Goal: Task Accomplishment & Management: Manage account settings

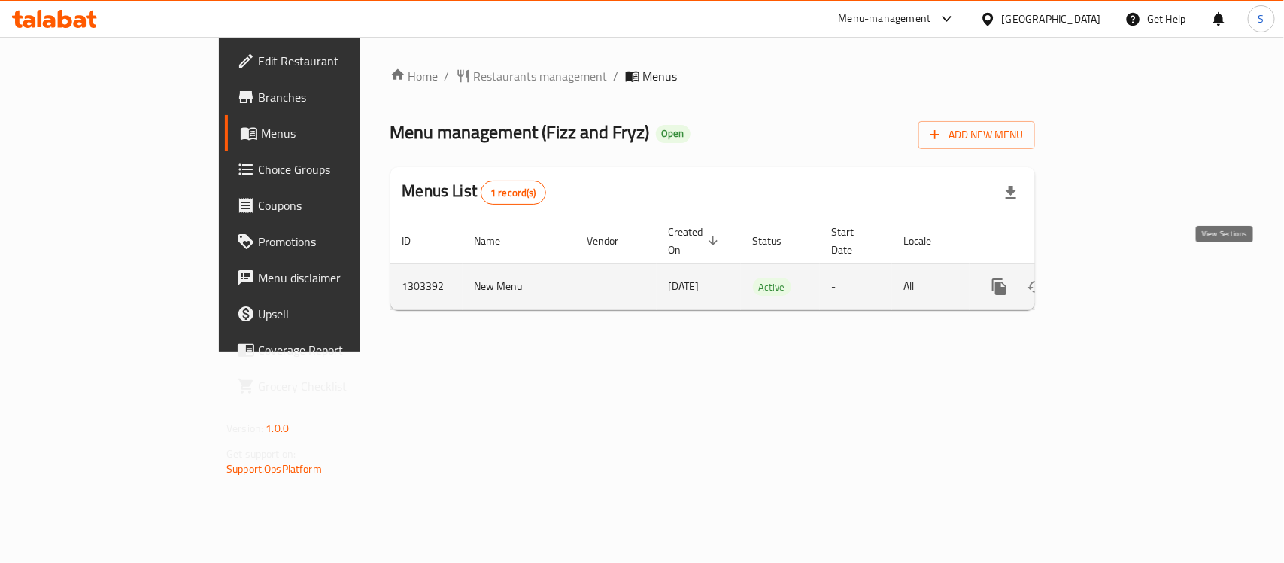
click at [1117, 278] on icon "enhanced table" at bounding box center [1108, 287] width 18 height 18
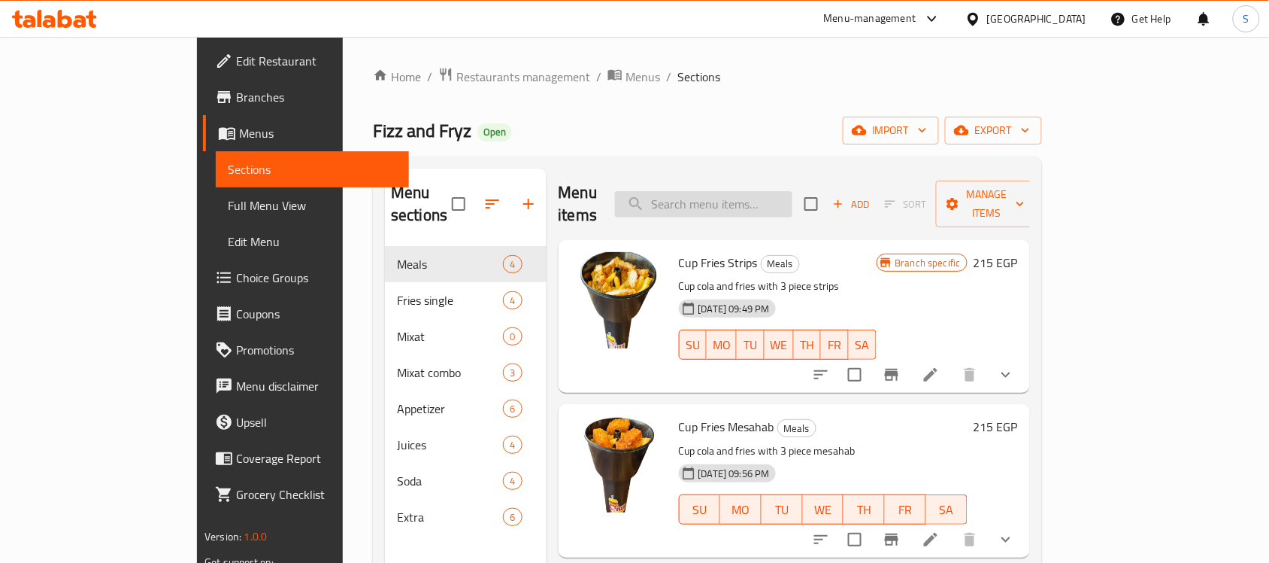
click at [745, 197] on input "search" at bounding box center [703, 204] width 177 height 26
paste input "771998"
type input "771998"
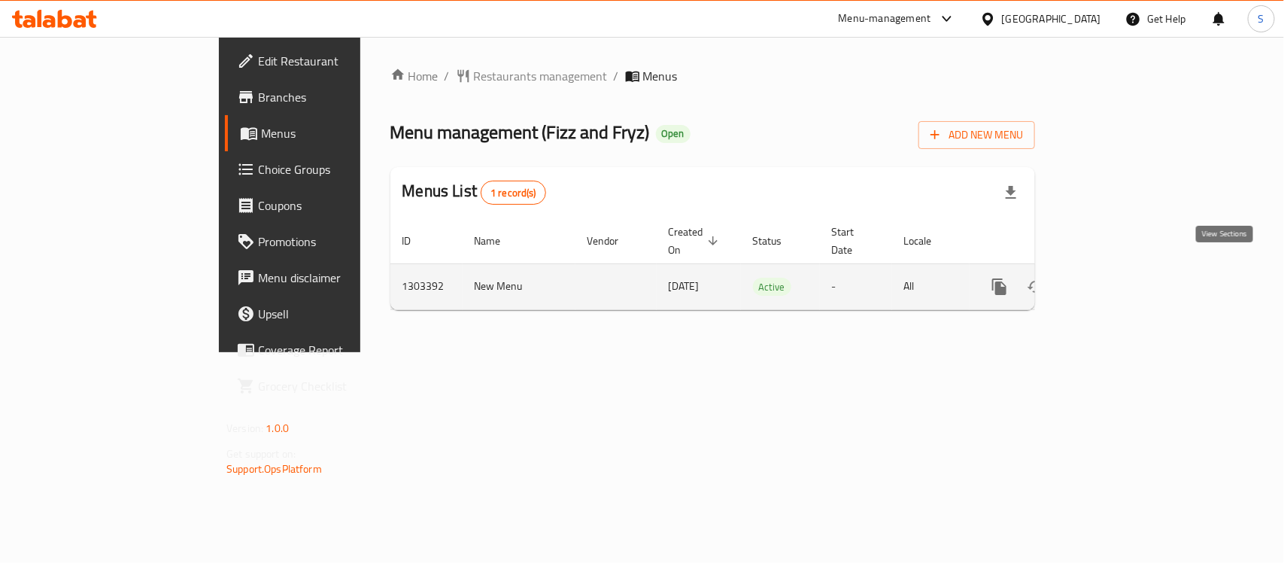
click at [1117, 278] on icon "enhanced table" at bounding box center [1108, 287] width 18 height 18
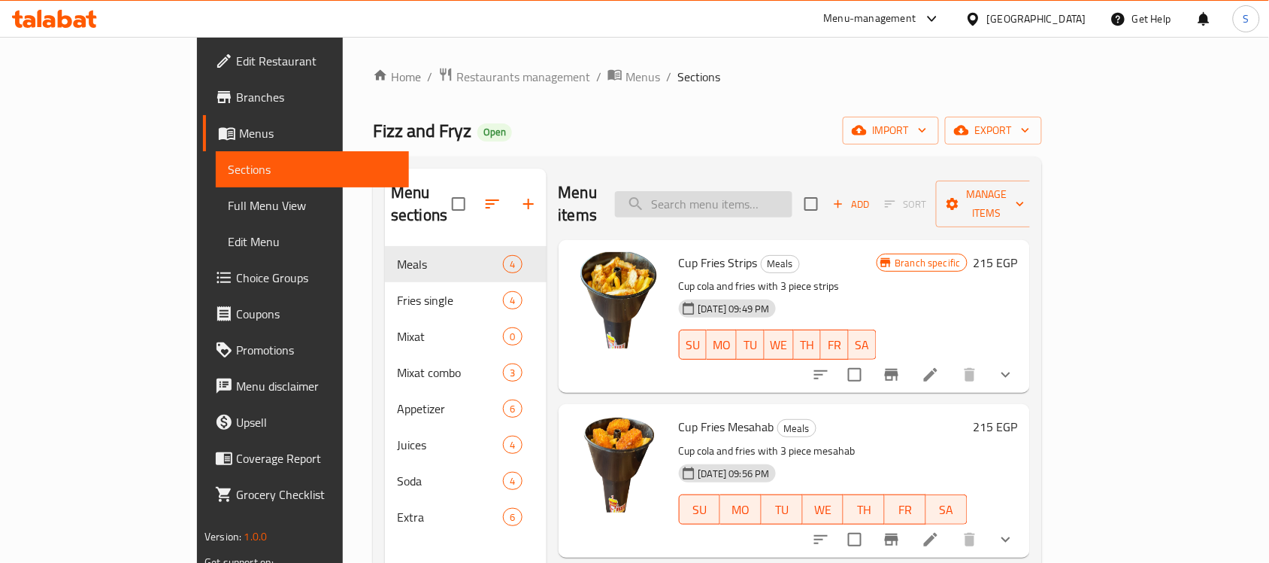
click at [772, 194] on input "search" at bounding box center [703, 204] width 177 height 26
paste input "Mix 3"
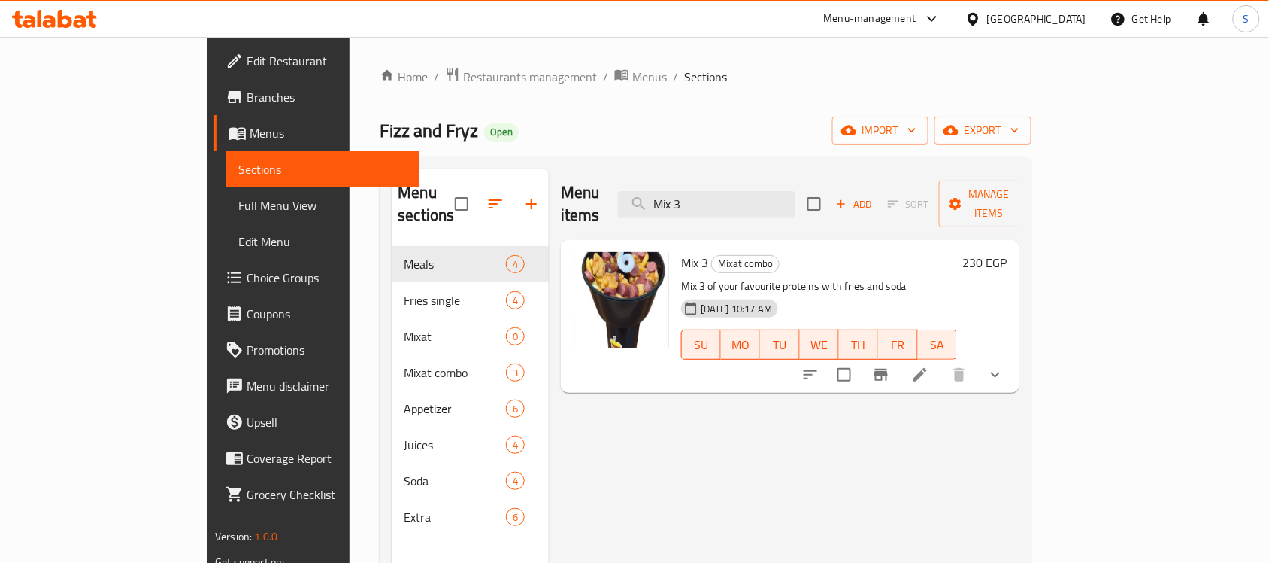
type input "Mix 3"
click at [942, 365] on li at bounding box center [920, 374] width 42 height 27
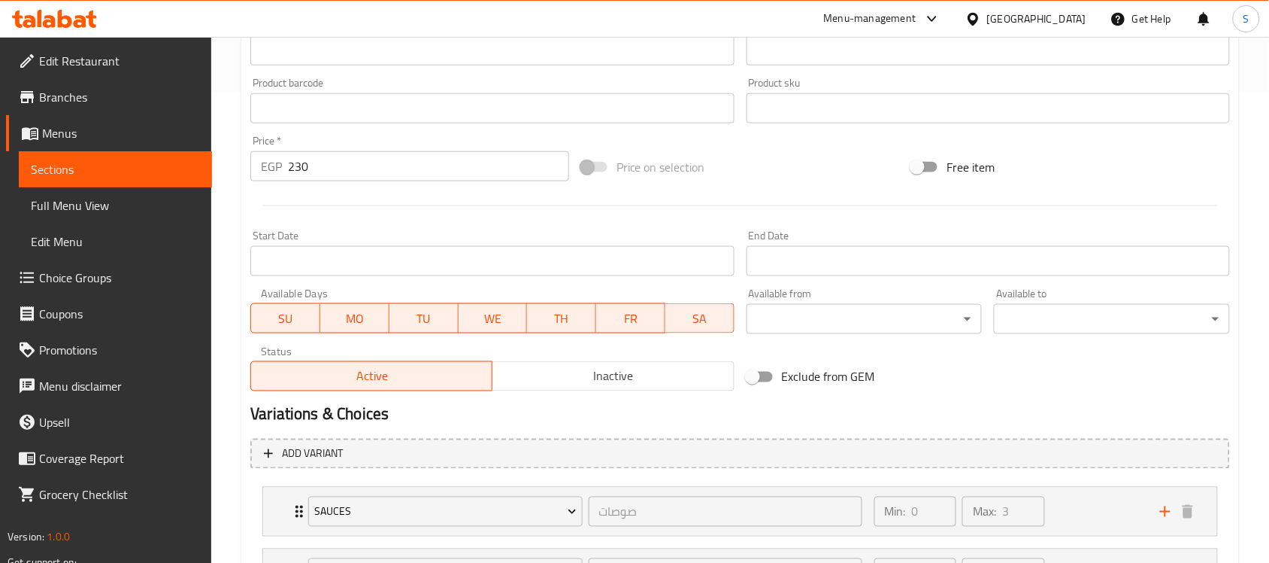
scroll to position [733, 0]
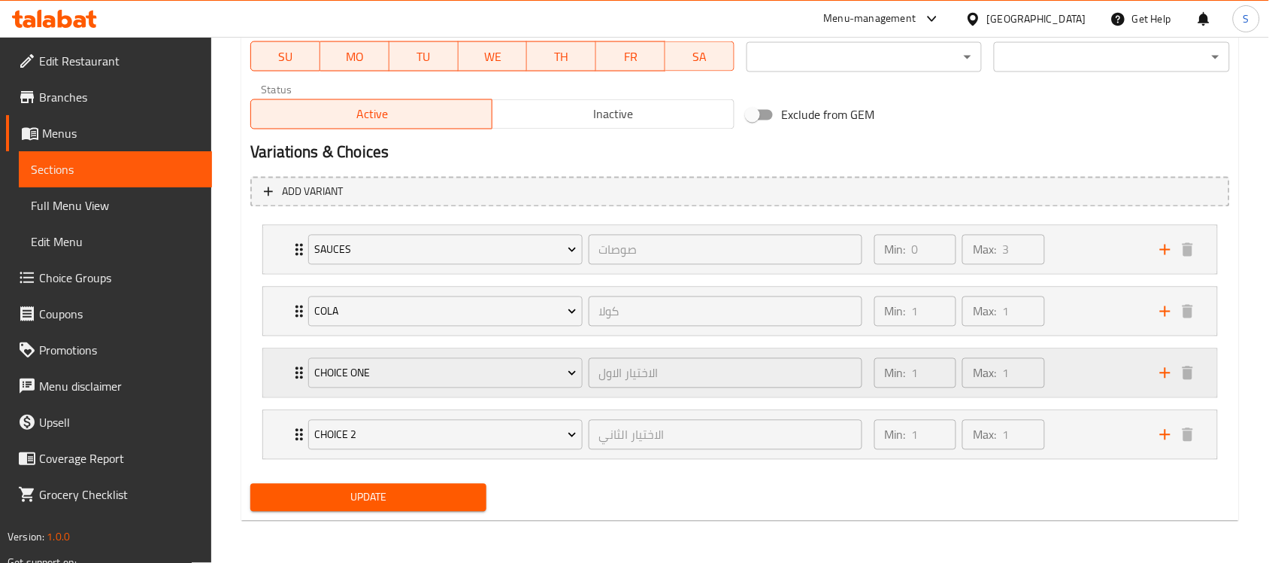
click at [1077, 380] on div "Min: 1 ​ Max: 1 ​" at bounding box center [1009, 373] width 286 height 48
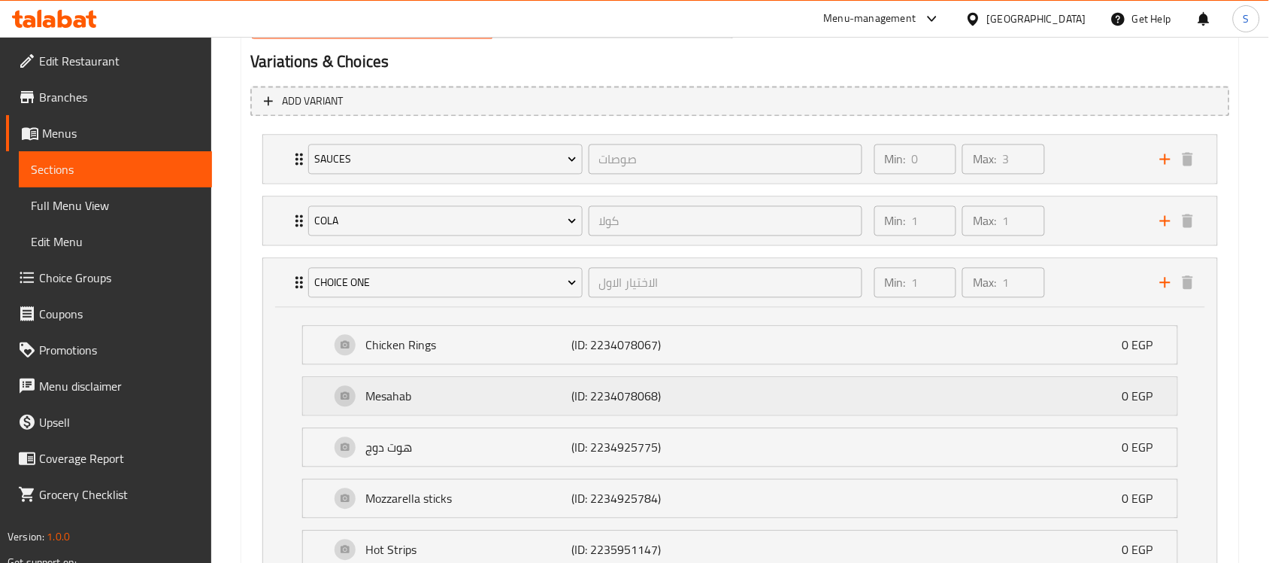
scroll to position [921, 0]
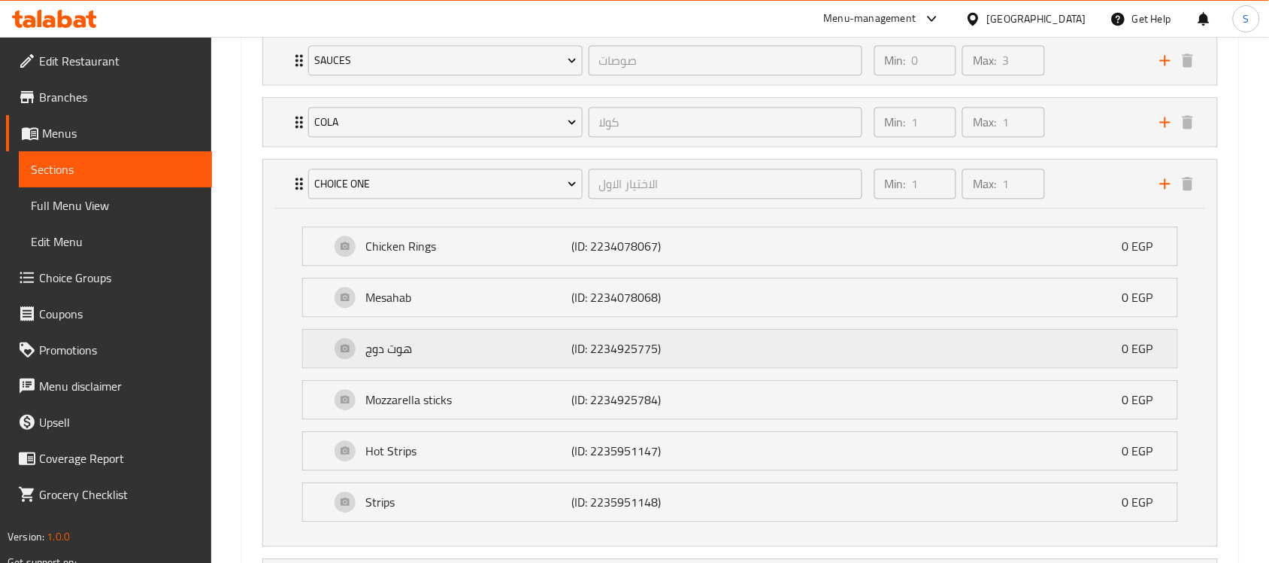
click at [637, 354] on p "(ID: 2234925775)" at bounding box center [641, 348] width 138 height 18
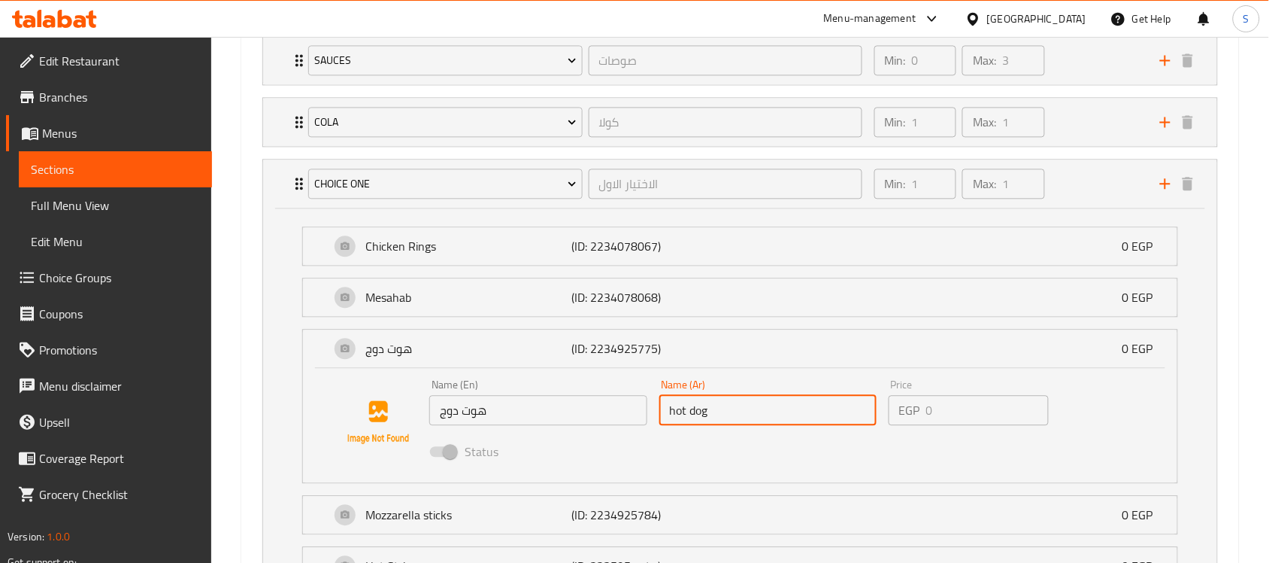
click at [728, 425] on input "hot dog" at bounding box center [768, 410] width 217 height 30
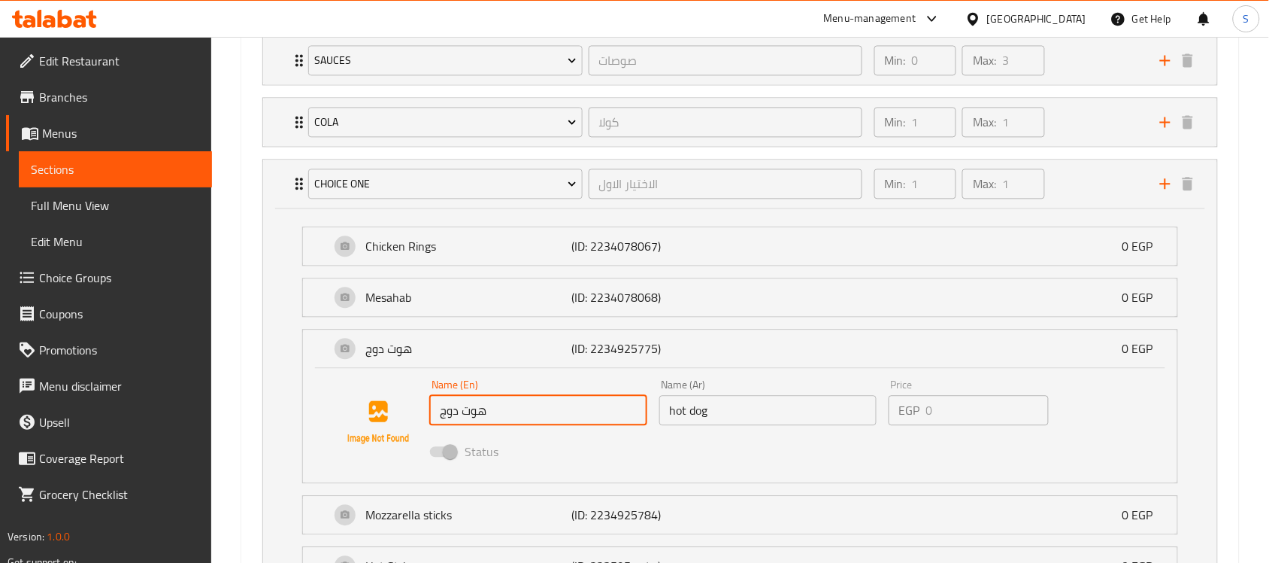
click at [572, 423] on input "هوت دوج" at bounding box center [537, 410] width 217 height 30
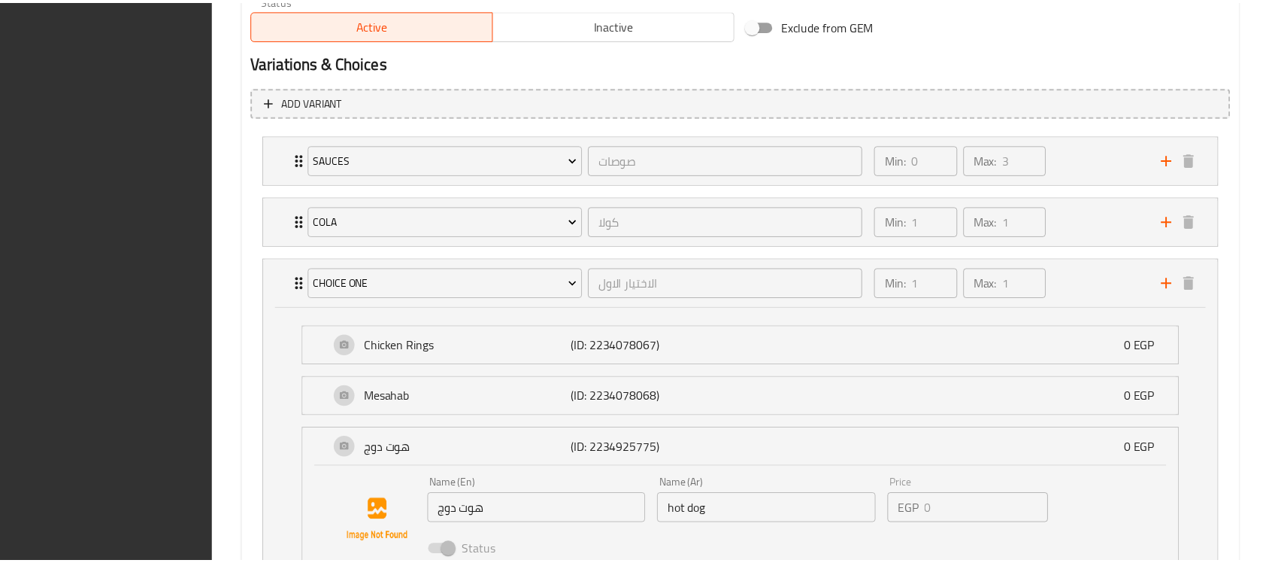
scroll to position [1187, 0]
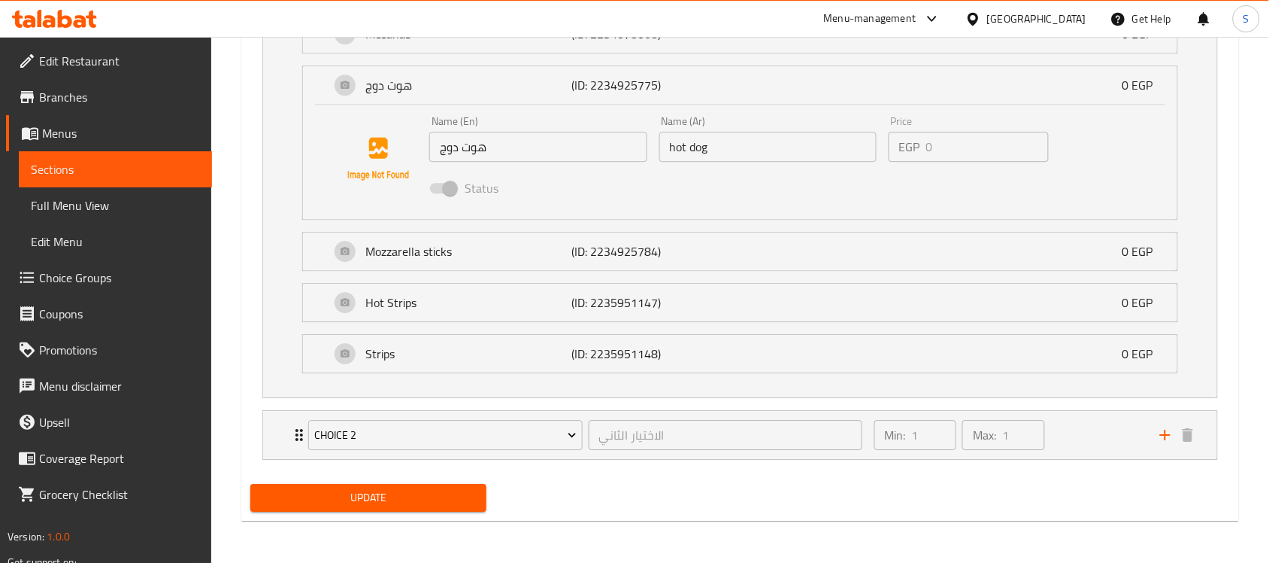
click at [921, 494] on div "Update" at bounding box center [740, 498] width 992 height 40
click at [1065, 437] on div "Min: 1 ​ Max: 1 ​" at bounding box center [1009, 435] width 286 height 48
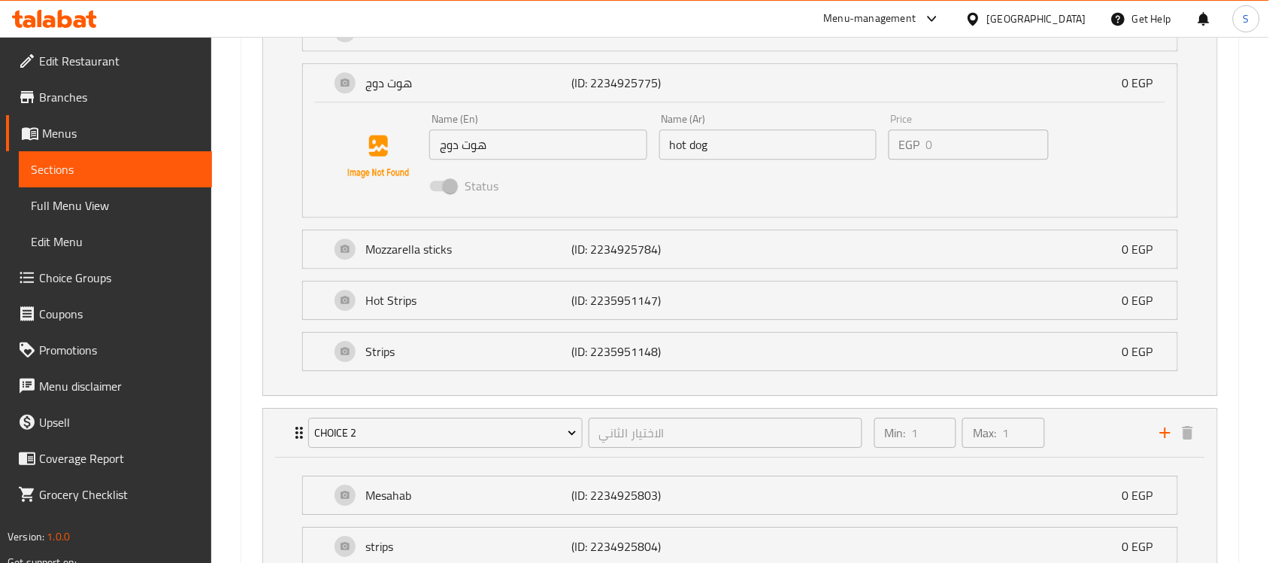
scroll to position [1527, 0]
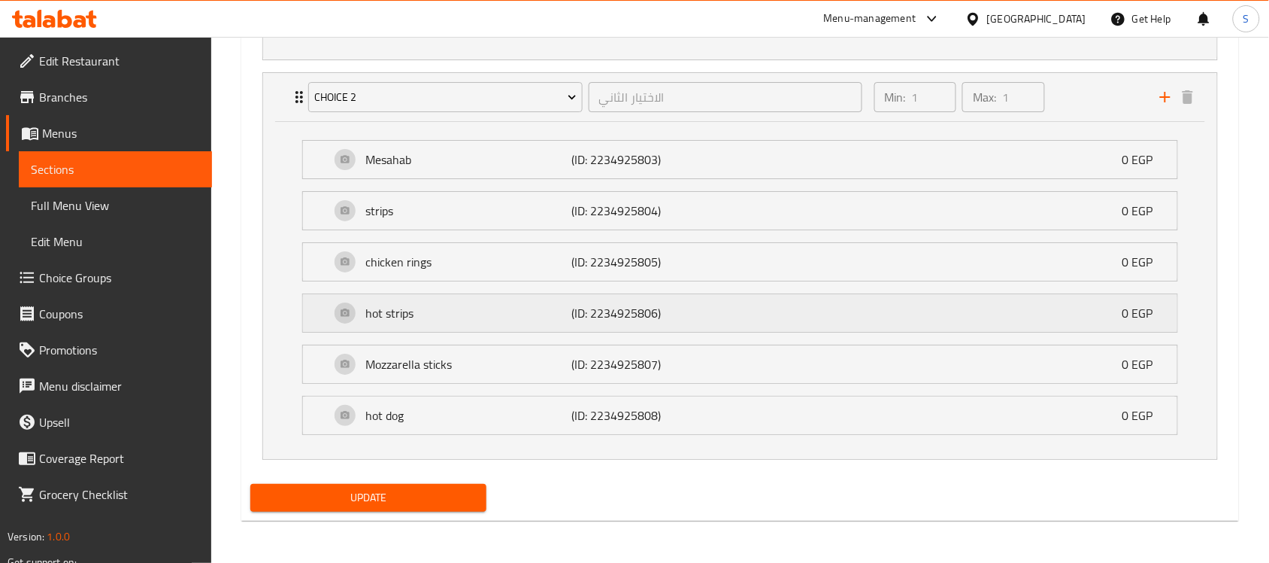
click at [438, 302] on div "hot strips (ID: 2234925806) 0 EGP" at bounding box center [745, 313] width 830 height 38
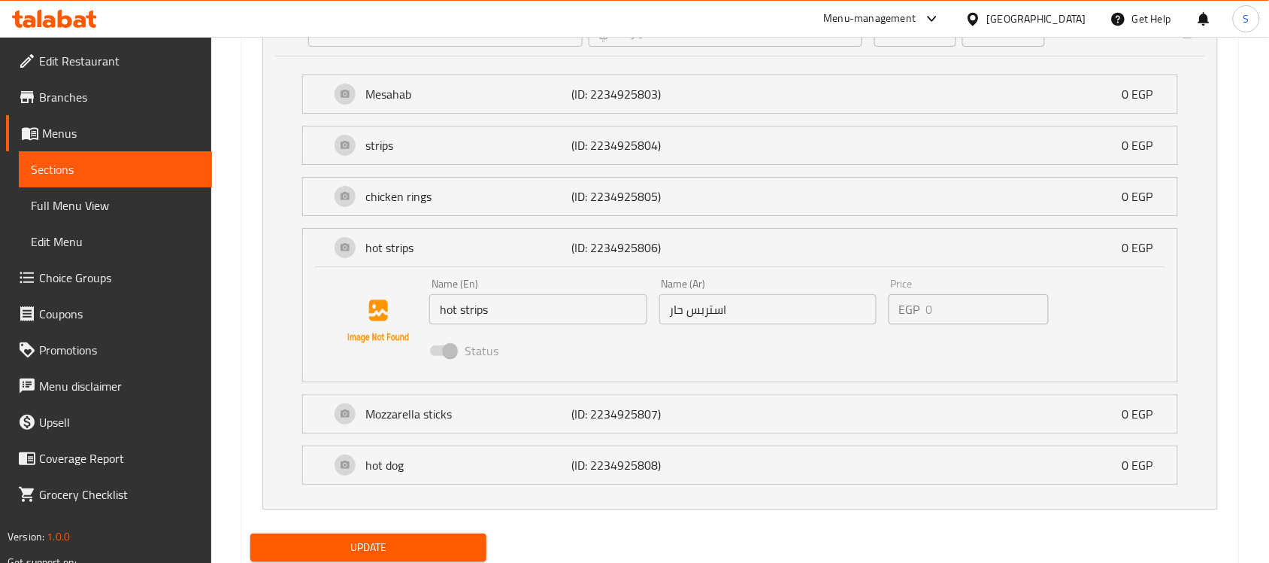
scroll to position [1621, 0]
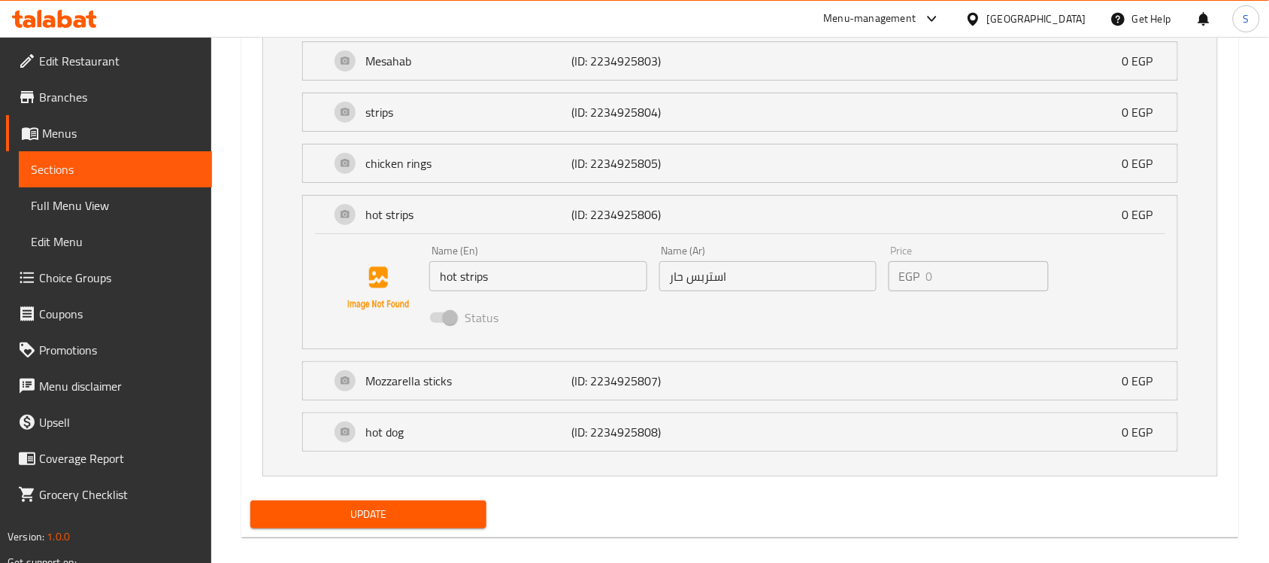
click at [464, 423] on div "hot dog (ID: 2234925808) 0 EGP" at bounding box center [745, 432] width 830 height 38
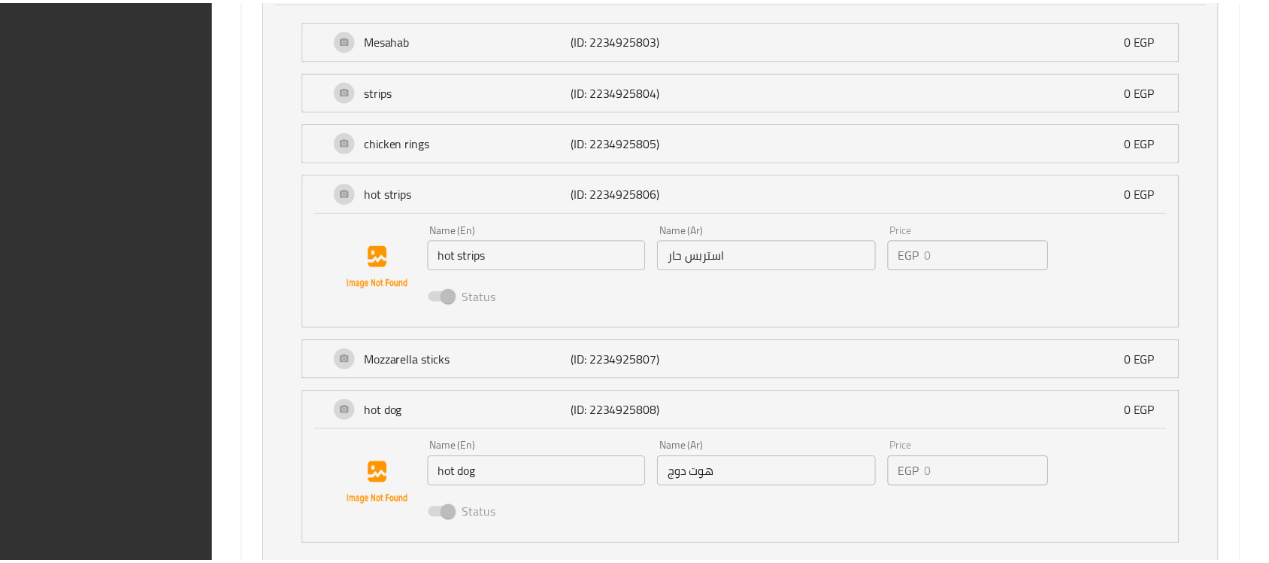
scroll to position [1758, 0]
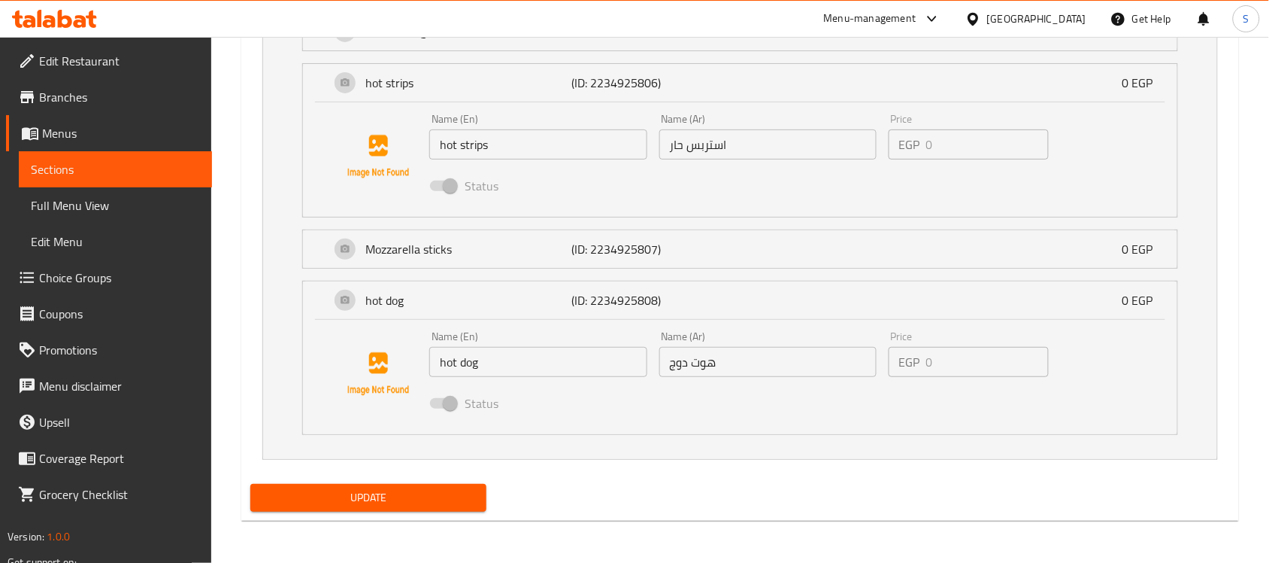
drag, startPoint x: 916, startPoint y: 536, endPoint x: 875, endPoint y: 485, distance: 65.8
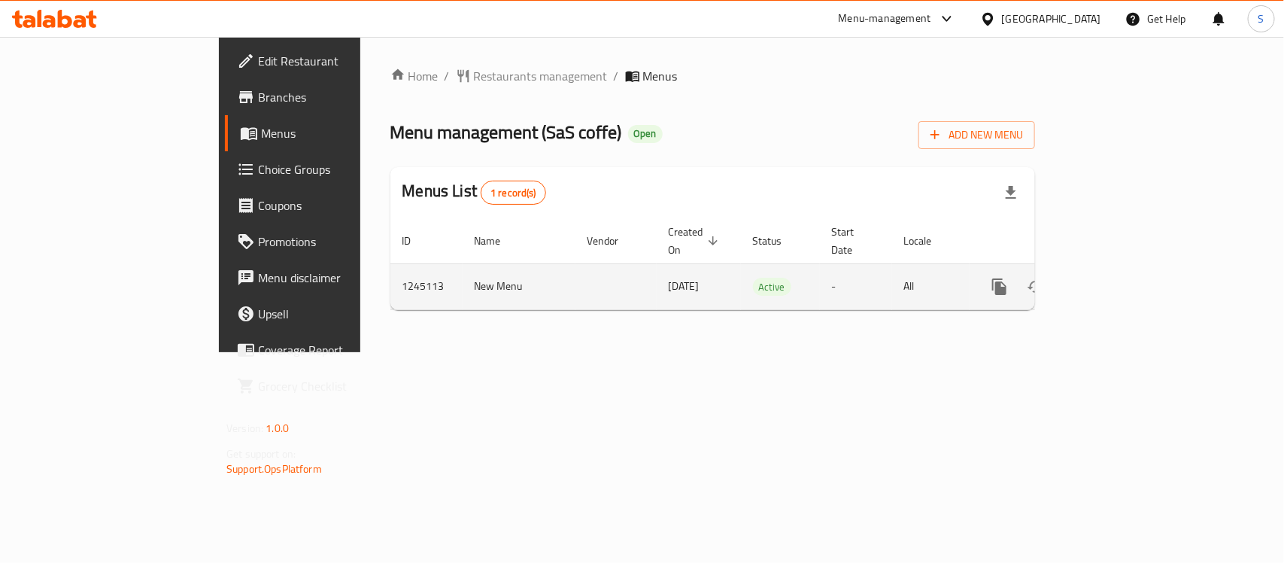
click at [1126, 269] on link "enhanced table" at bounding box center [1108, 286] width 36 height 36
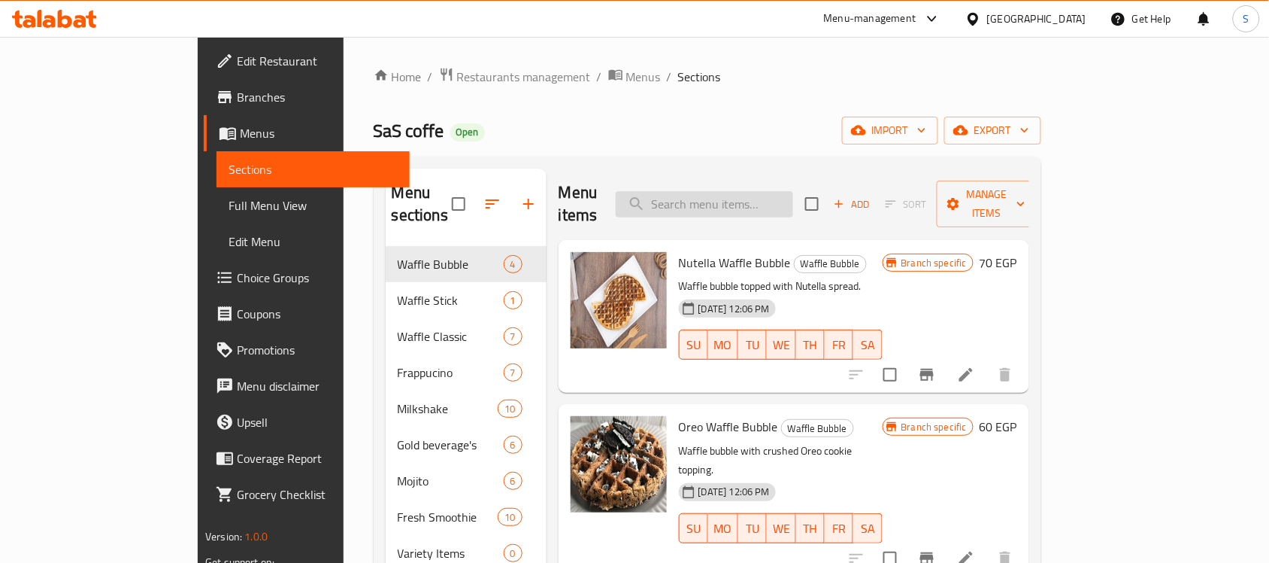
click at [749, 198] on input "search" at bounding box center [704, 204] width 177 height 26
paste input "Fresh mango smoothie"
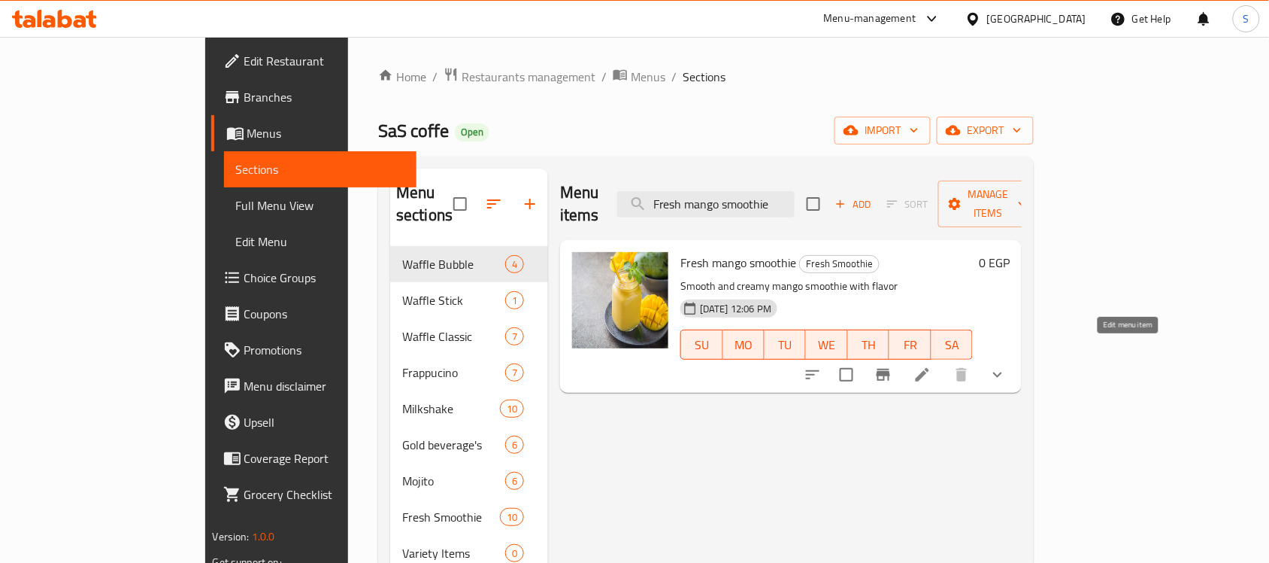
type input "Fresh mango smoothie"
click at [932, 365] on icon at bounding box center [923, 374] width 18 height 18
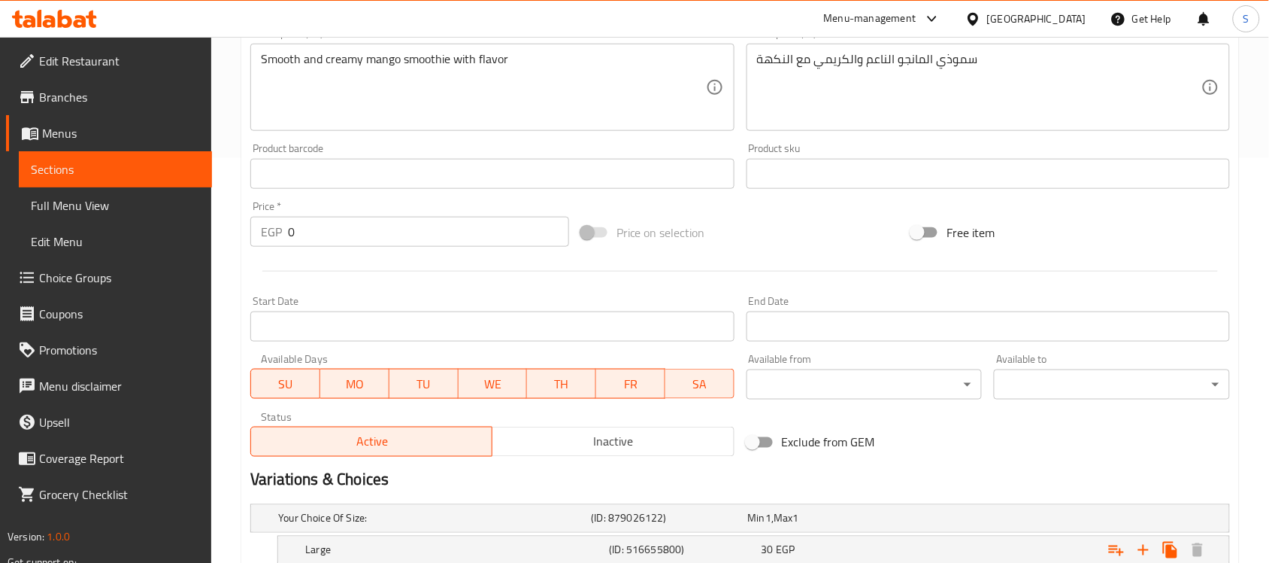
scroll to position [512, 0]
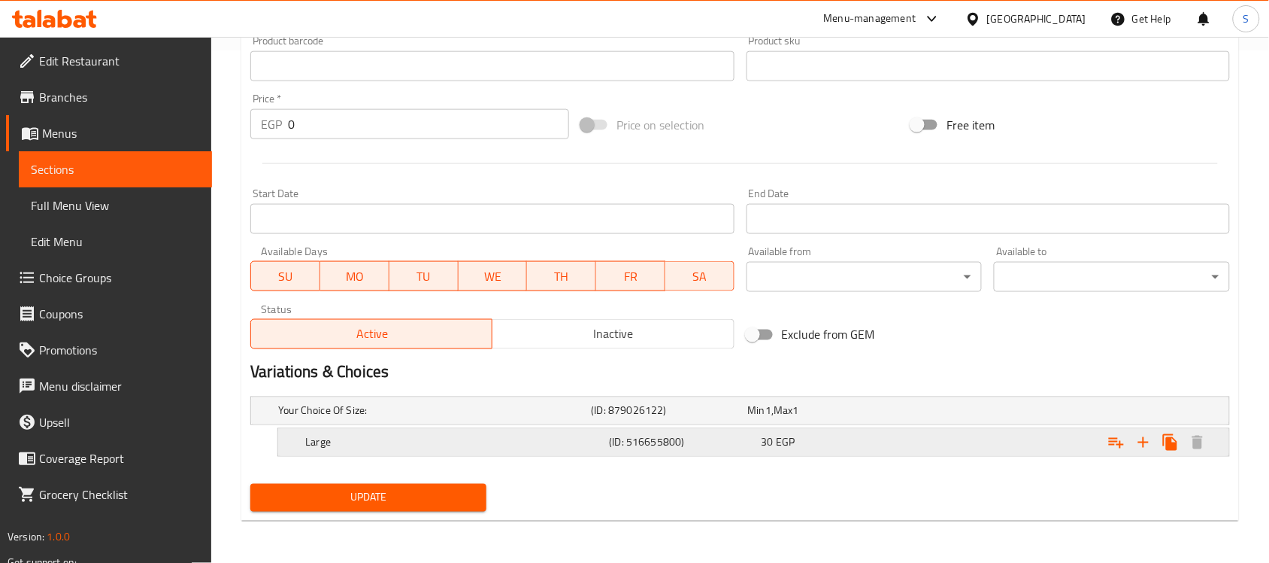
click at [918, 414] on div "Expand" at bounding box center [1058, 411] width 313 height 6
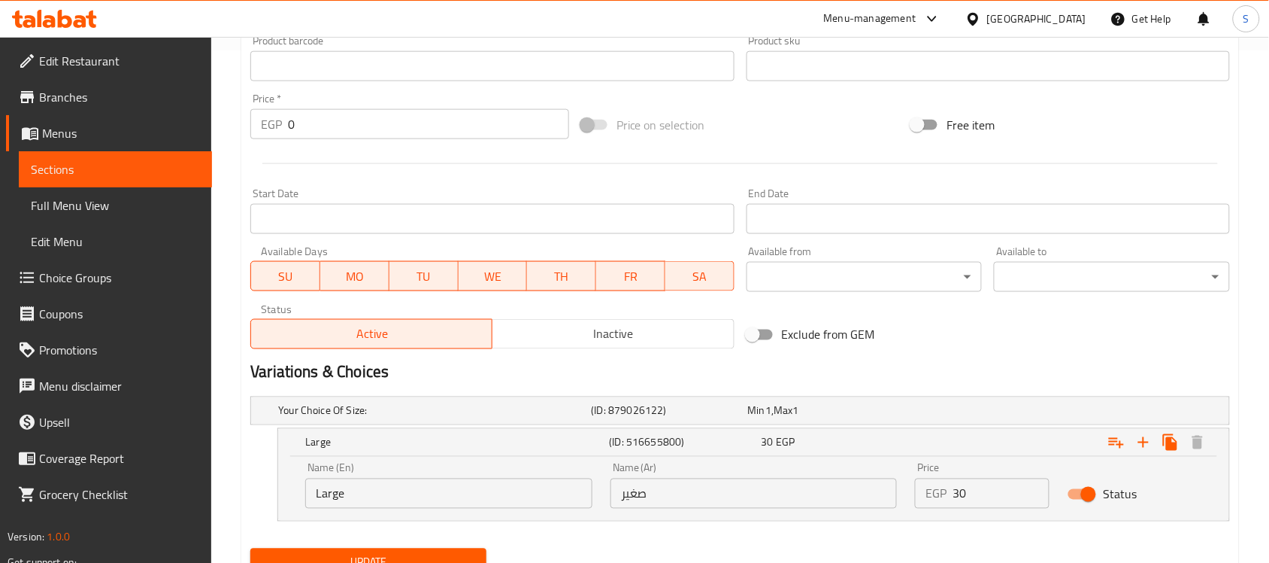
click at [699, 482] on input "صغير" at bounding box center [754, 493] width 287 height 30
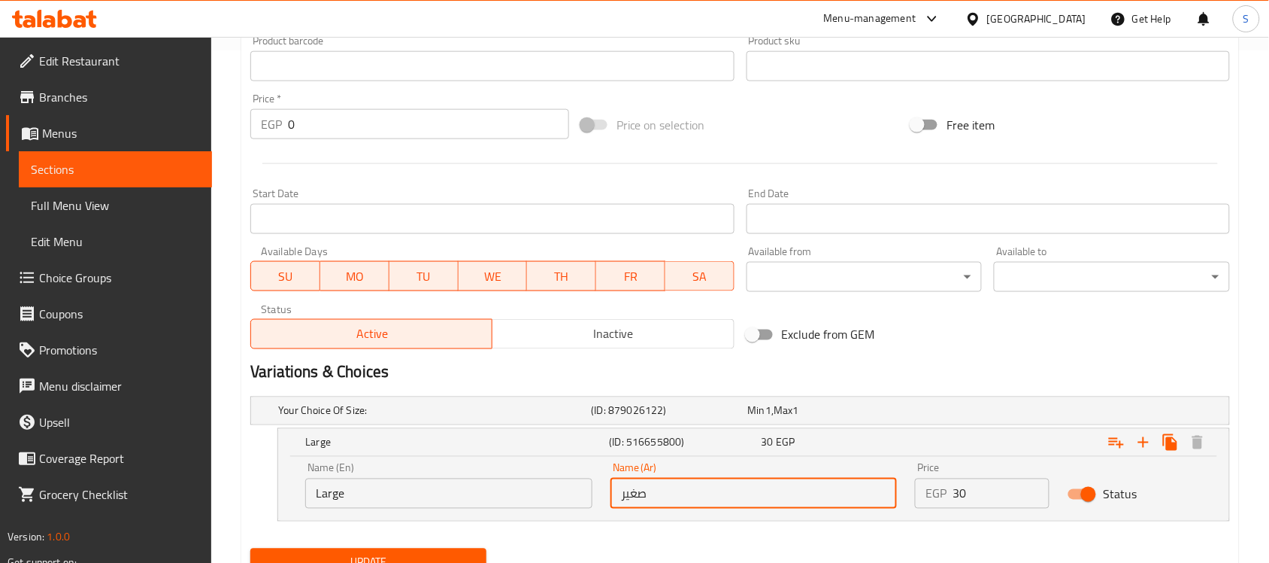
click at [694, 487] on input "صغير" at bounding box center [754, 493] width 287 height 30
type input ";"
click at [963, 362] on h2 "Variations & Choices" at bounding box center [740, 372] width 980 height 23
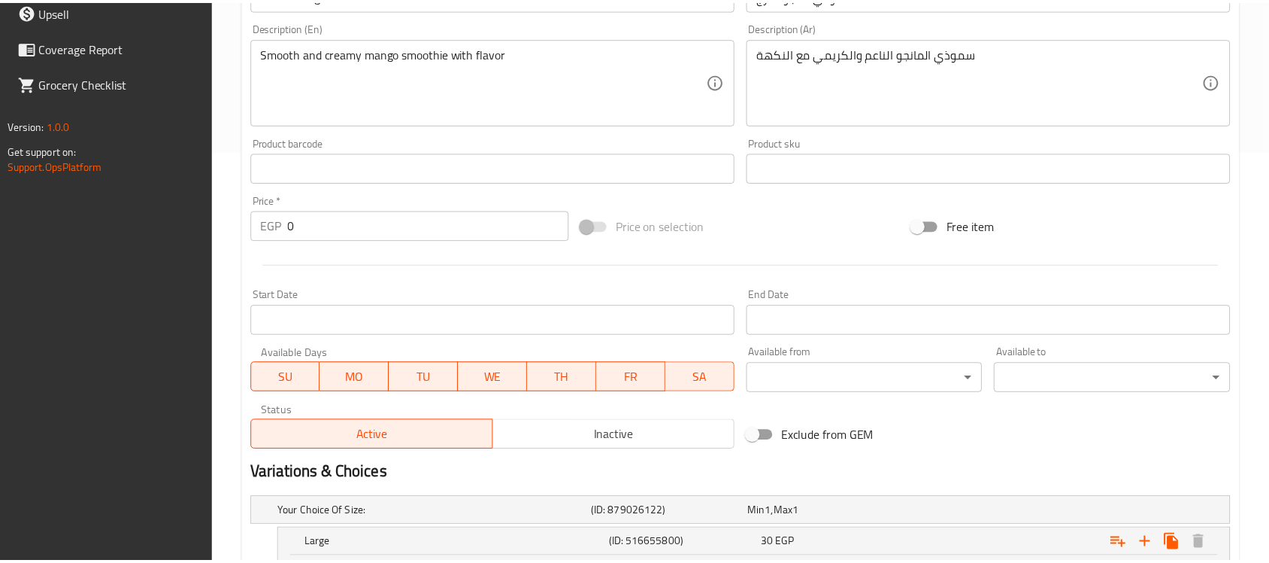
scroll to position [577, 0]
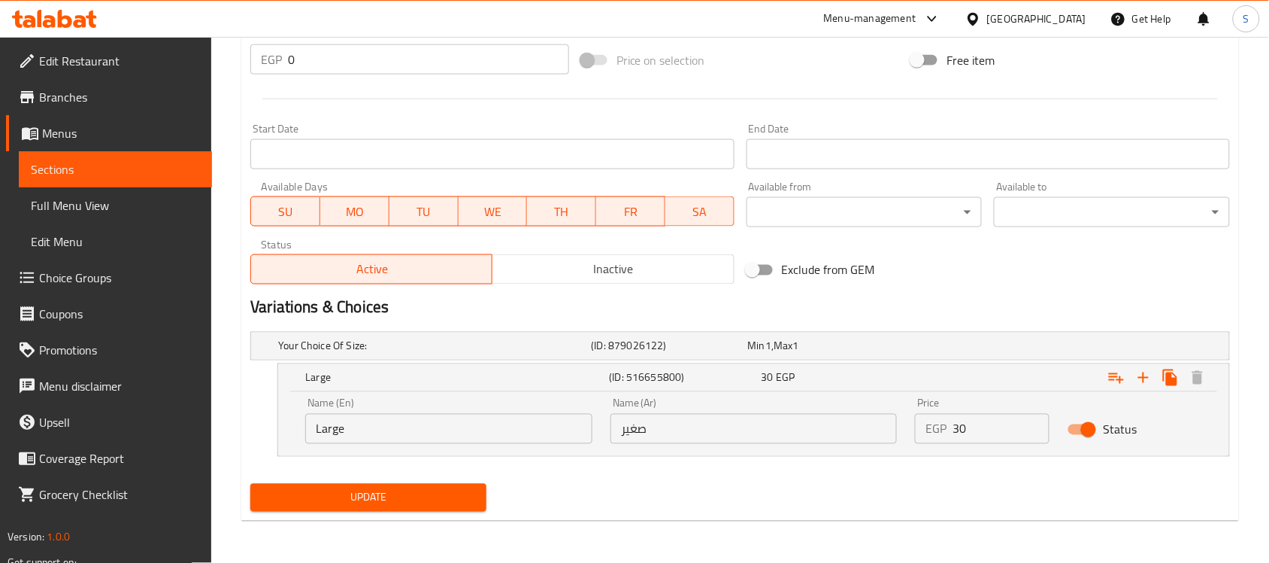
click at [666, 418] on input "صغير" at bounding box center [754, 429] width 287 height 30
type input ";"
type input "كبير"
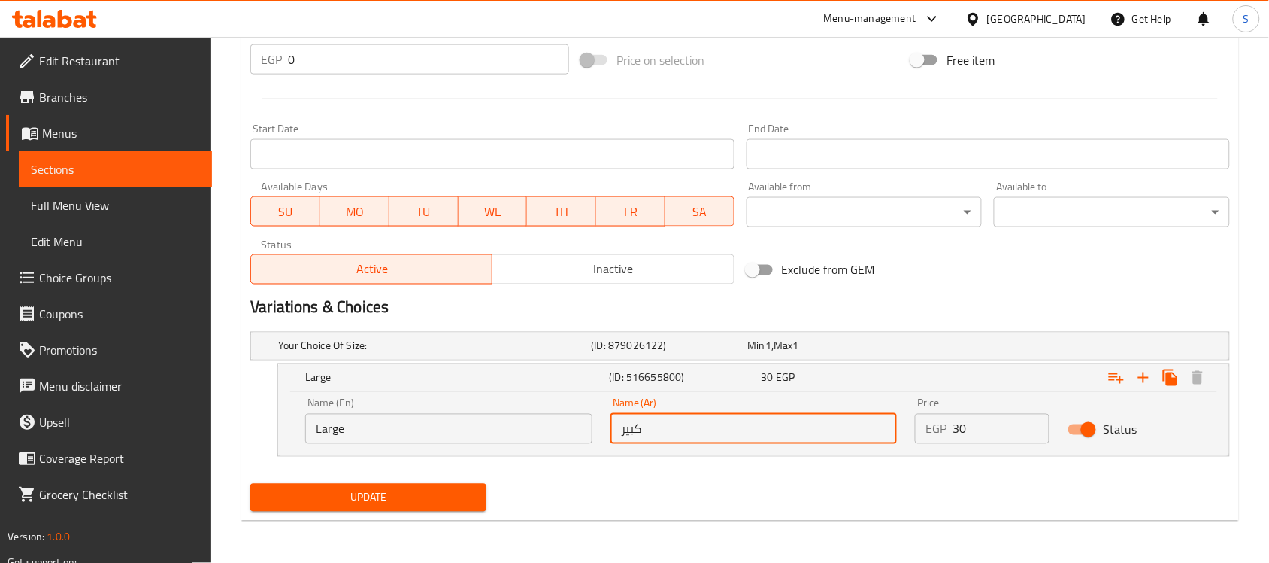
click at [626, 478] on div "Update" at bounding box center [740, 498] width 992 height 40
click at [365, 467] on nav at bounding box center [740, 466] width 980 height 12
click at [355, 509] on button "Update" at bounding box center [368, 498] width 236 height 28
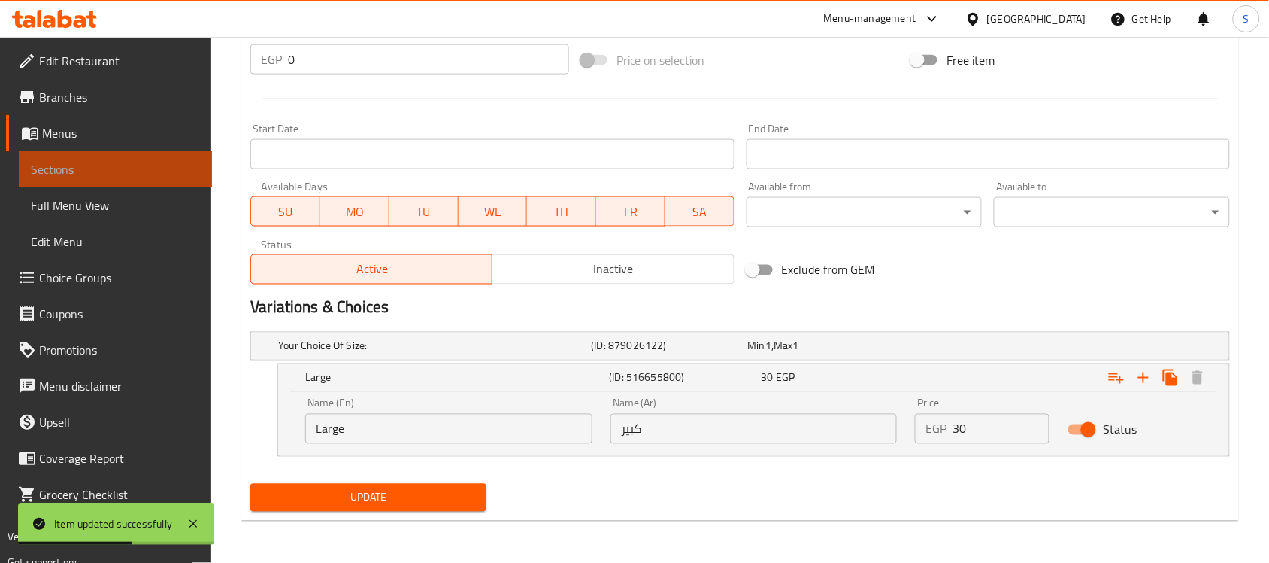
click at [35, 162] on span "Sections" at bounding box center [115, 169] width 169 height 18
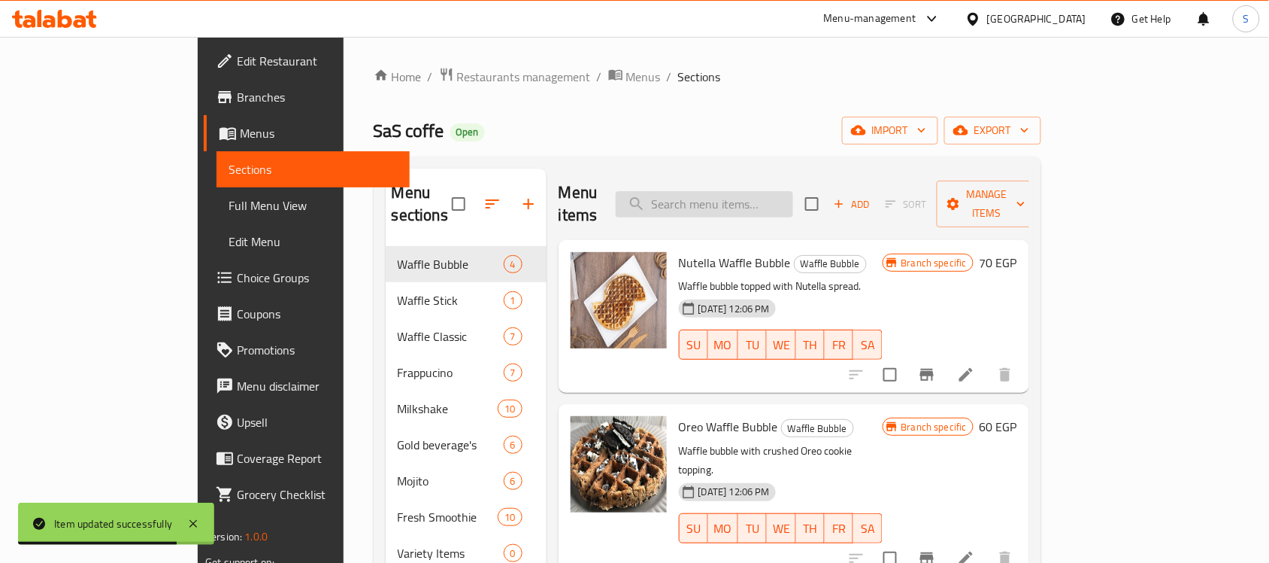
click at [793, 199] on input "search" at bounding box center [704, 204] width 177 height 26
paste input "Fresh mango smoothie"
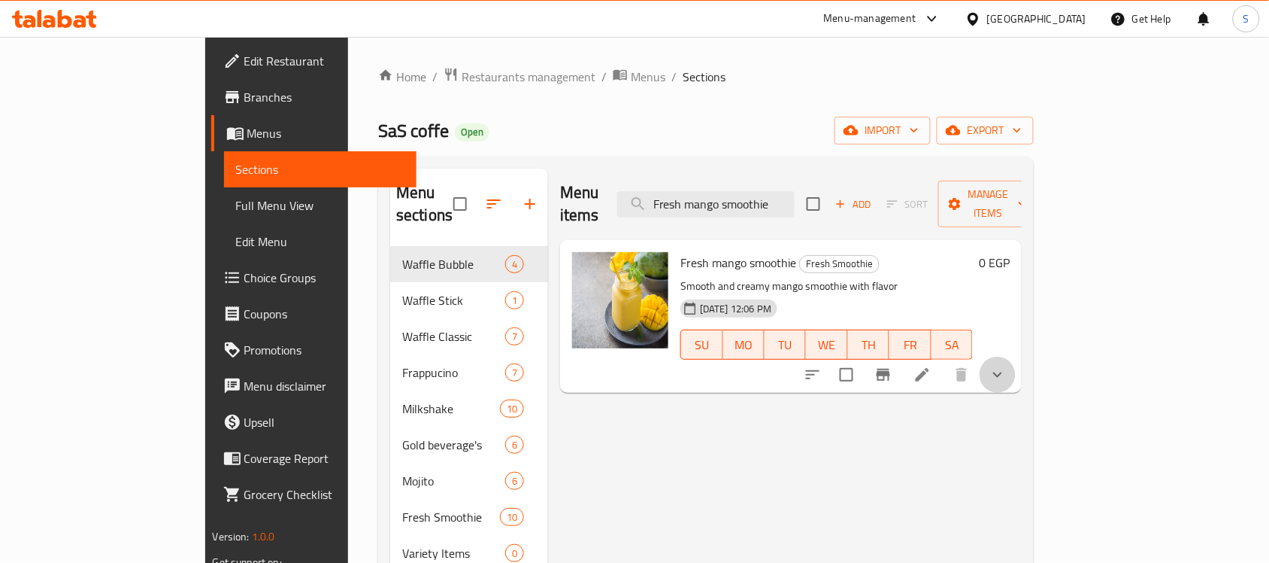
click at [1016, 356] on button "show more" at bounding box center [998, 374] width 36 height 36
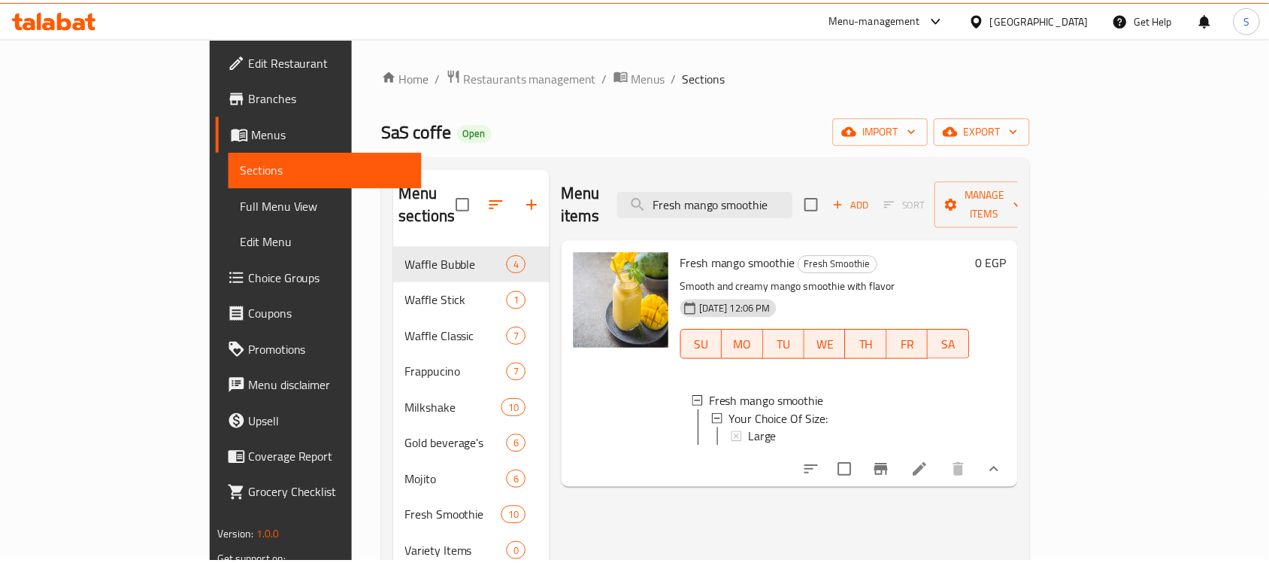
scroll to position [211, 0]
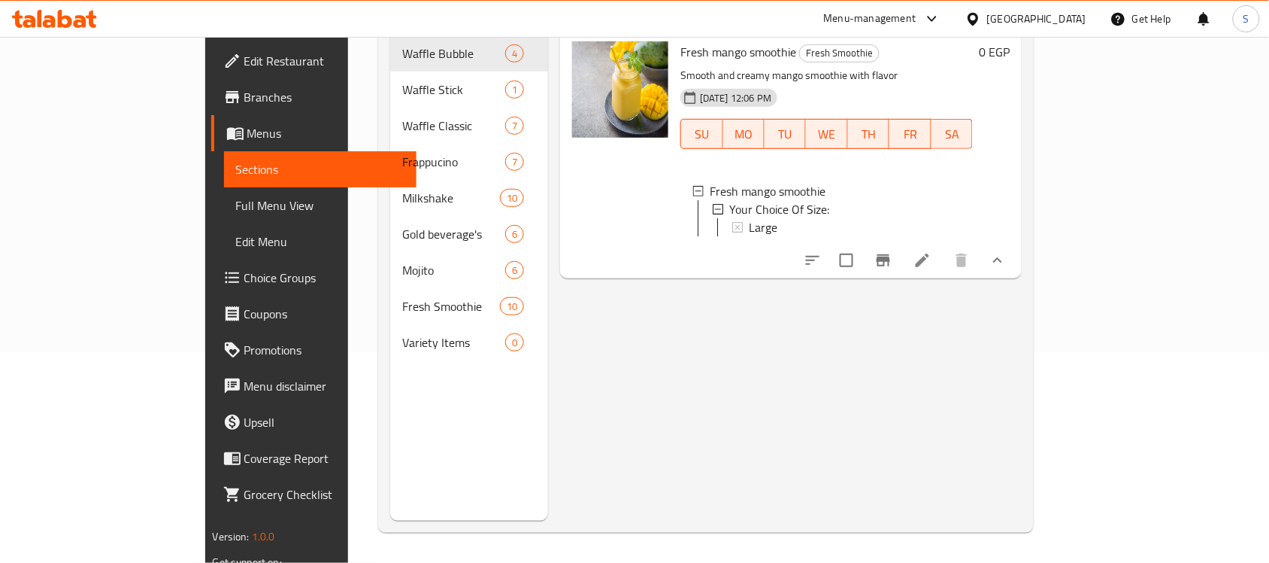
click at [778, 429] on div "Menu items Fresh mango smoothie Add Sort Manage items Fresh mango smoothie Fres…" at bounding box center [785, 239] width 474 height 563
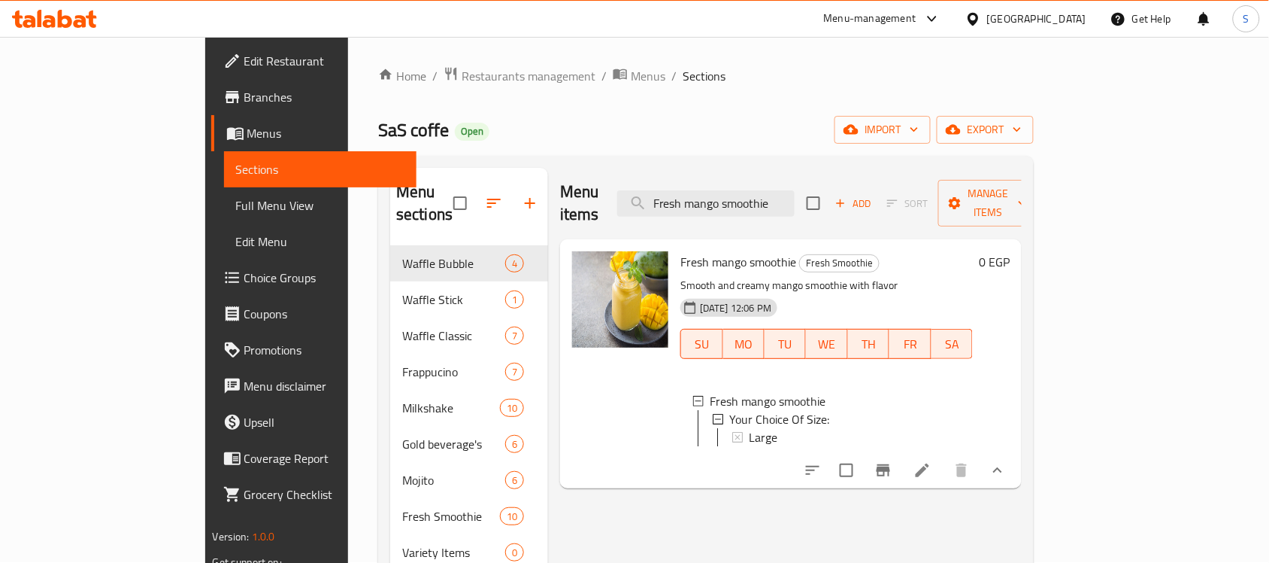
scroll to position [0, 0]
click at [795, 193] on input "Fresh mango smoothie" at bounding box center [705, 204] width 177 height 26
paste input "pomegranate"
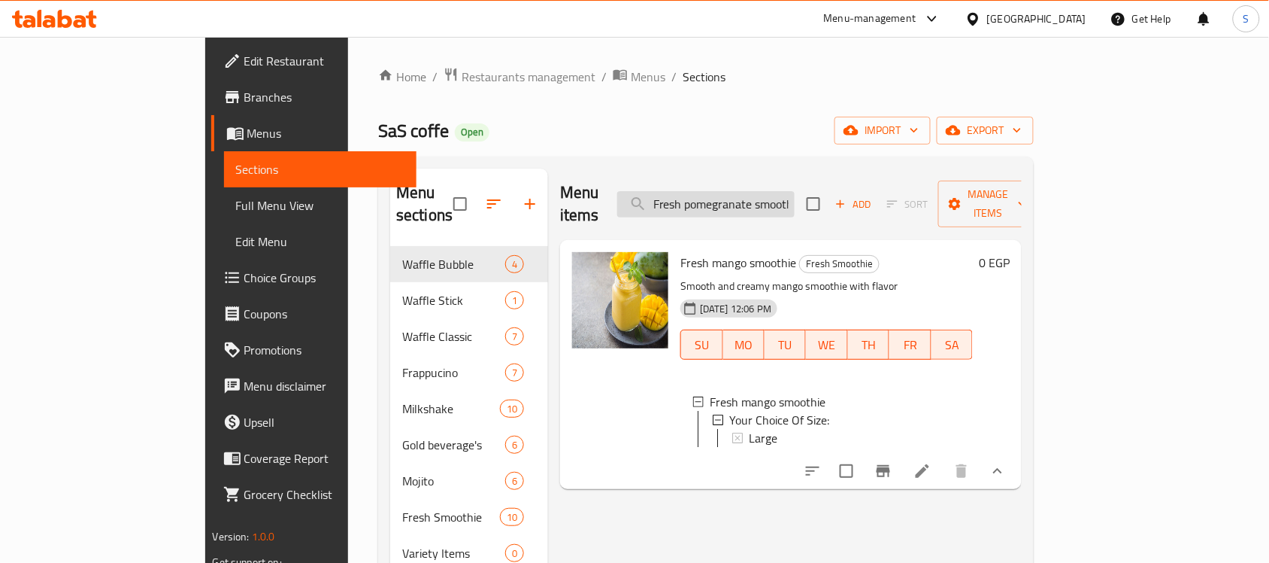
scroll to position [0, 15]
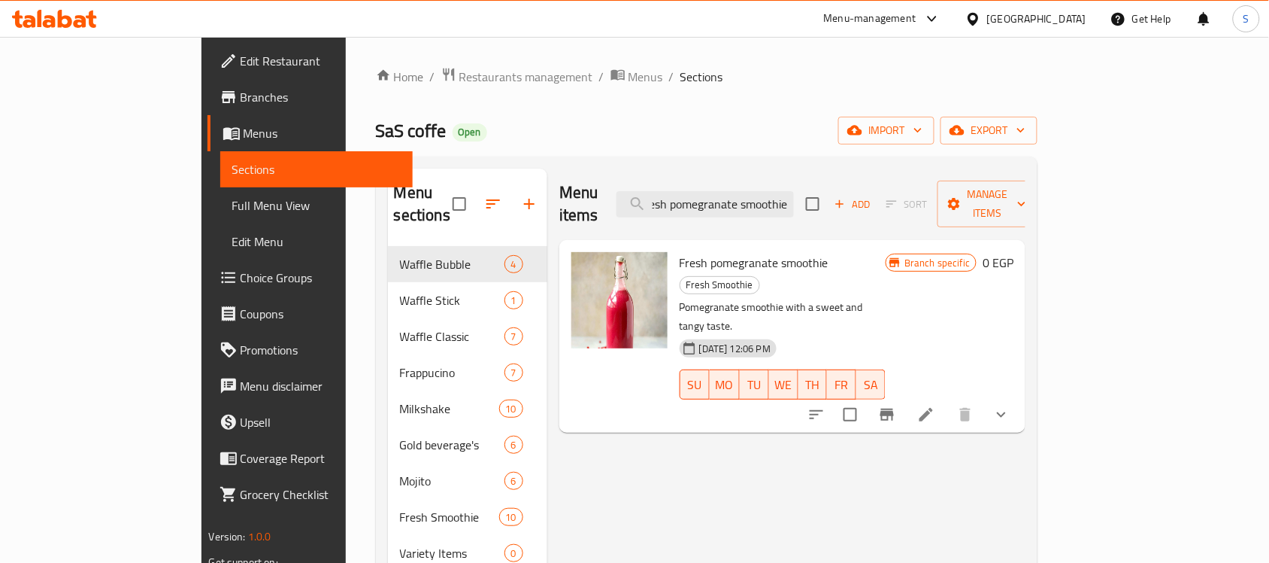
type input "Fresh pomegranate smoothie"
click at [936, 405] on icon at bounding box center [926, 414] width 18 height 18
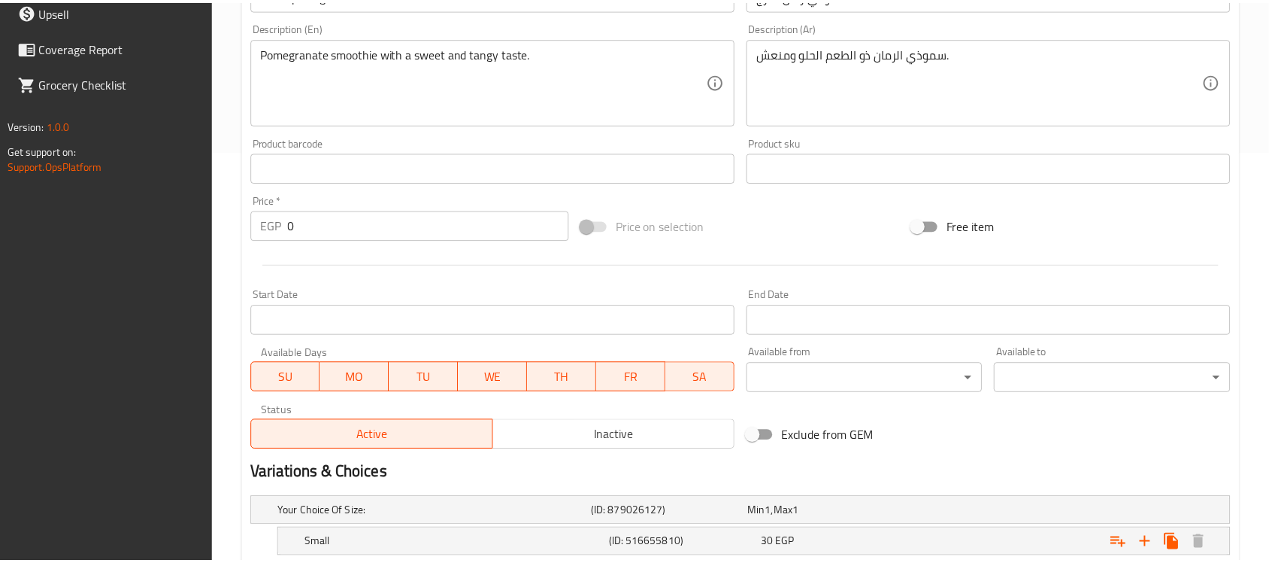
scroll to position [512, 0]
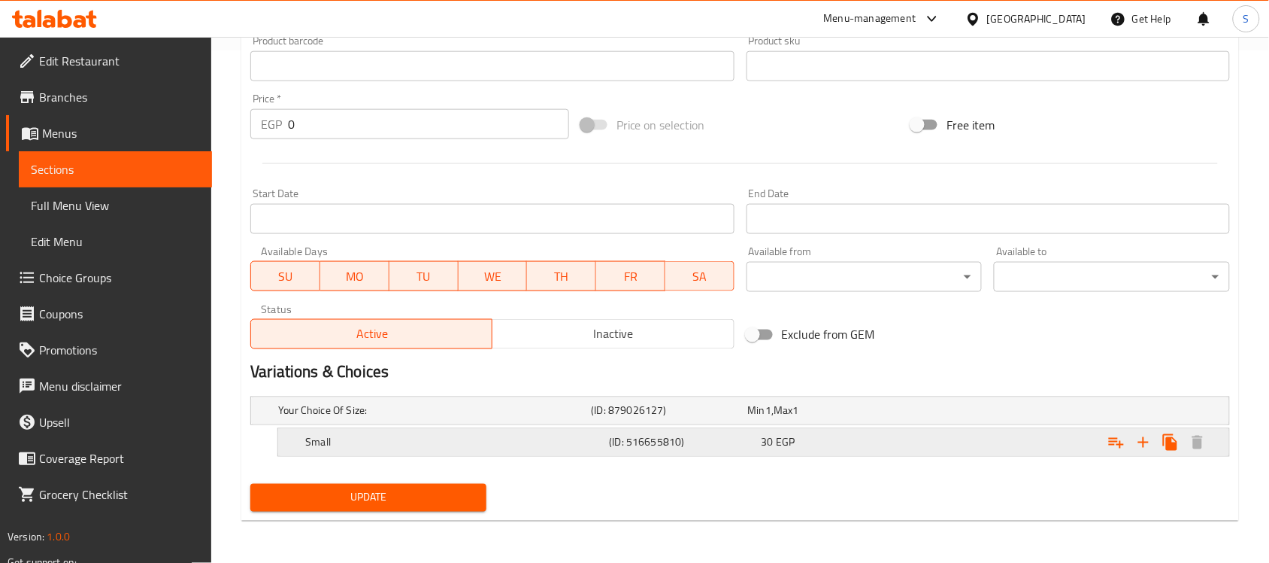
click at [772, 420] on span "EGP" at bounding box center [769, 411] width 6 height 20
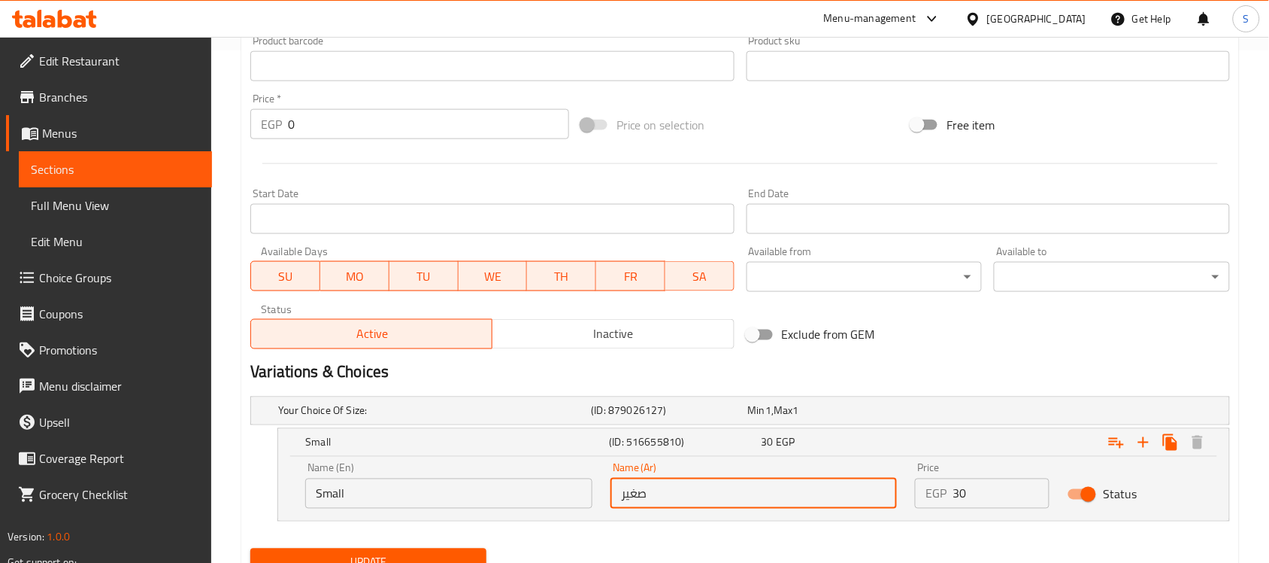
click at [654, 490] on input "صغير" at bounding box center [754, 493] width 287 height 30
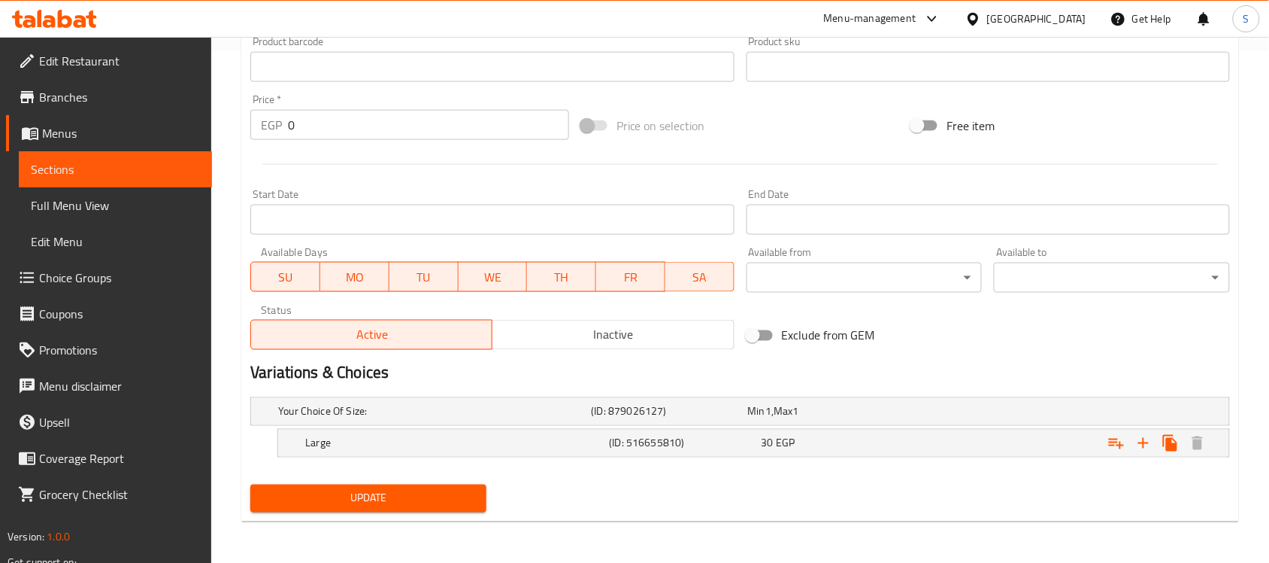
scroll to position [512, 0]
click at [856, 418] on div "30 EGP" at bounding box center [823, 410] width 150 height 15
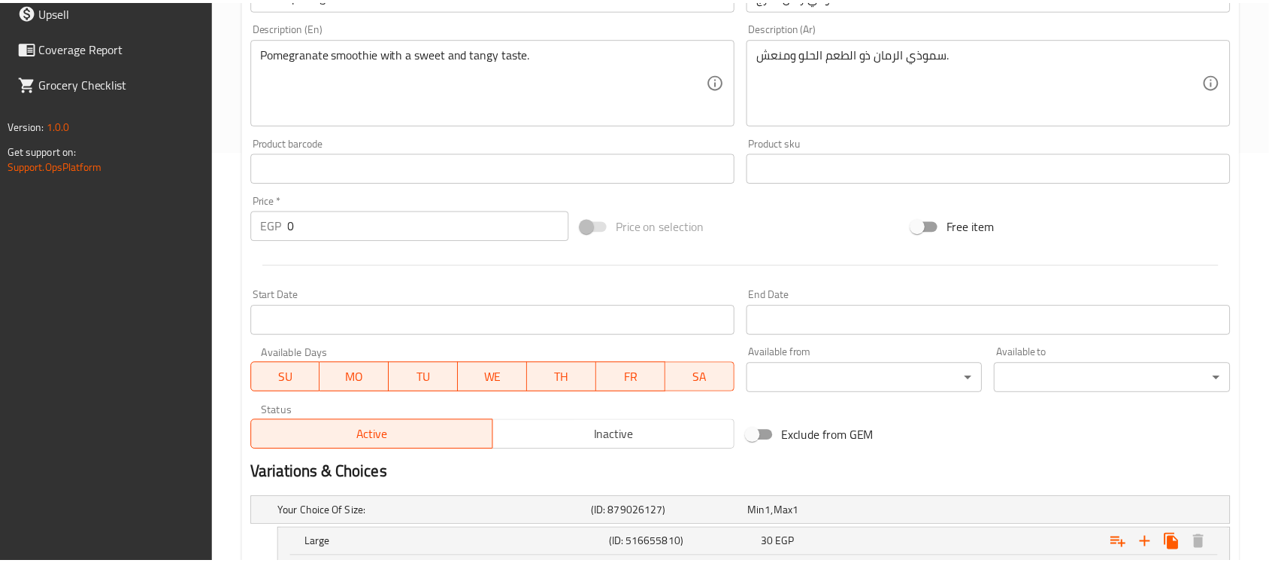
scroll to position [577, 0]
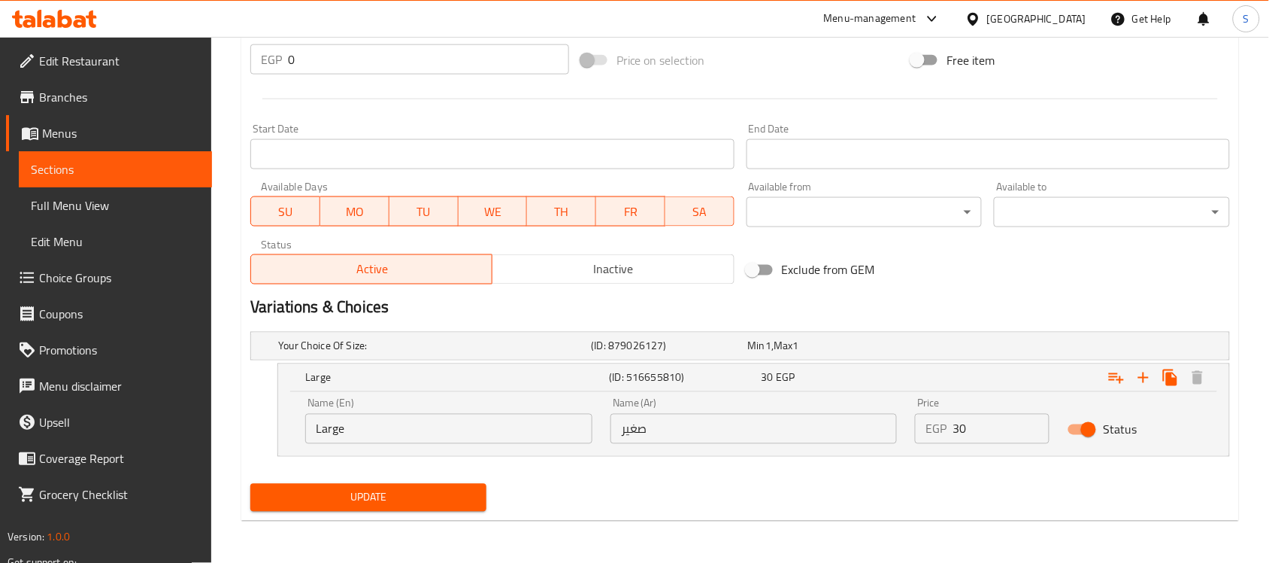
drag, startPoint x: 626, startPoint y: 513, endPoint x: 644, endPoint y: 483, distance: 34.7
click at [626, 513] on div "Update" at bounding box center [740, 498] width 992 height 40
click at [682, 426] on input "صغير" at bounding box center [754, 429] width 287 height 30
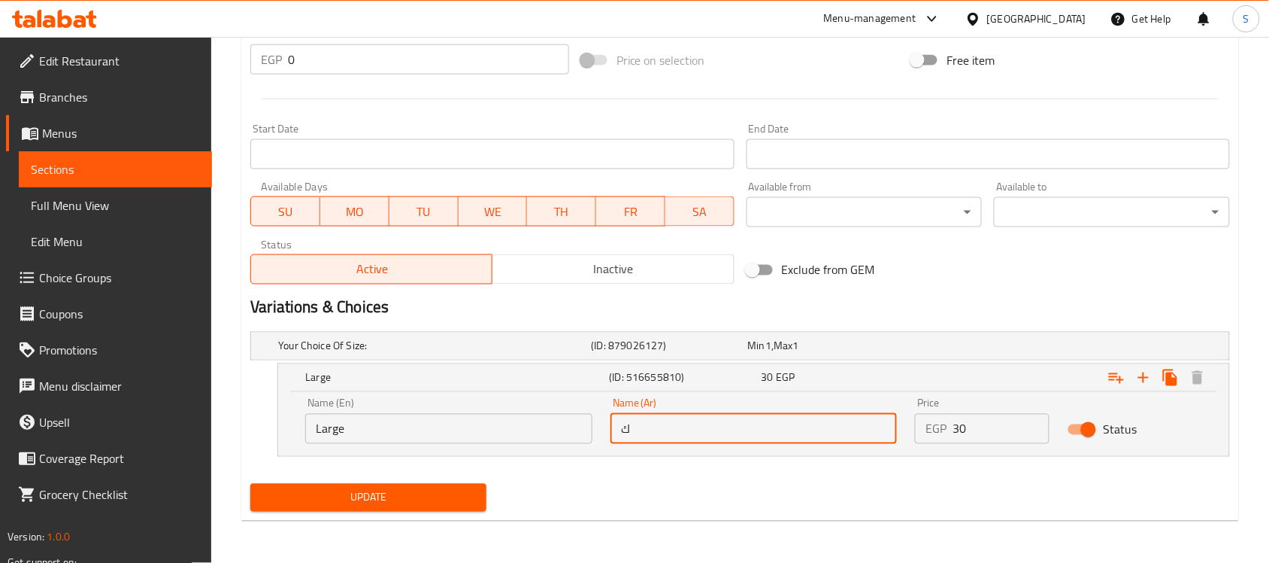
type input "كبير"
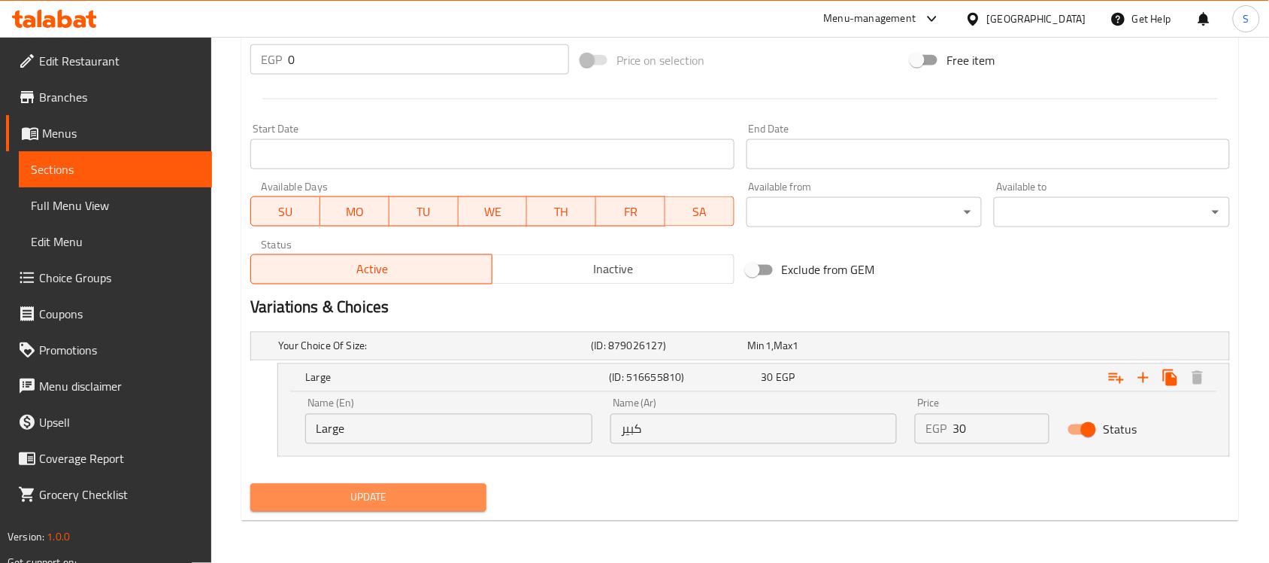
click at [358, 504] on span "Update" at bounding box center [368, 497] width 212 height 19
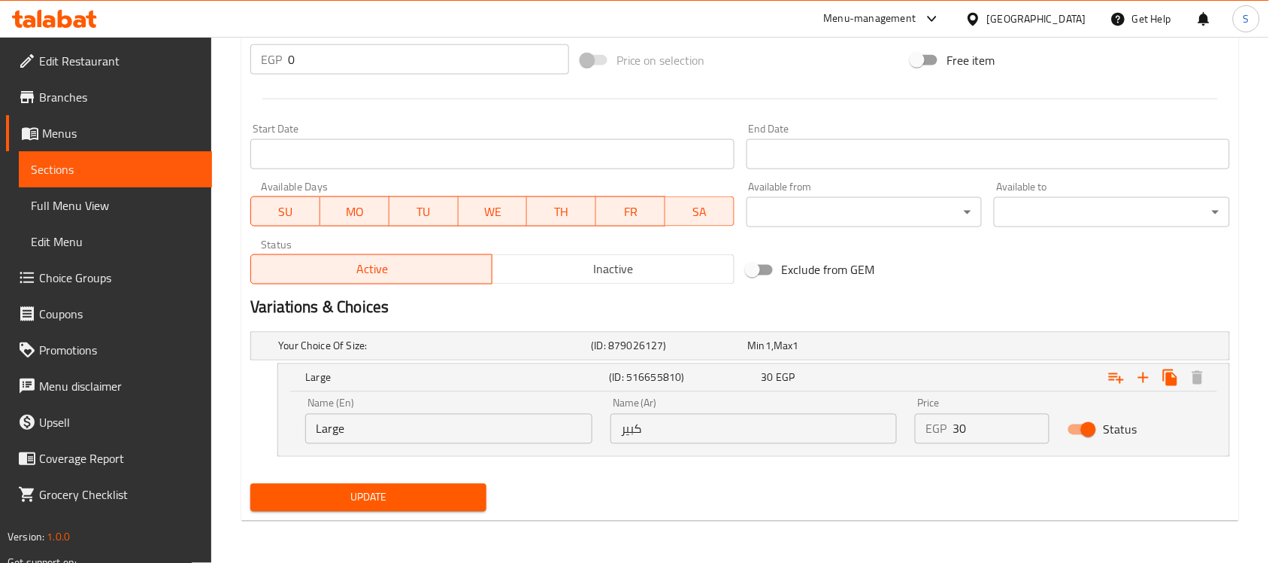
click at [109, 177] on span "Sections" at bounding box center [115, 169] width 169 height 18
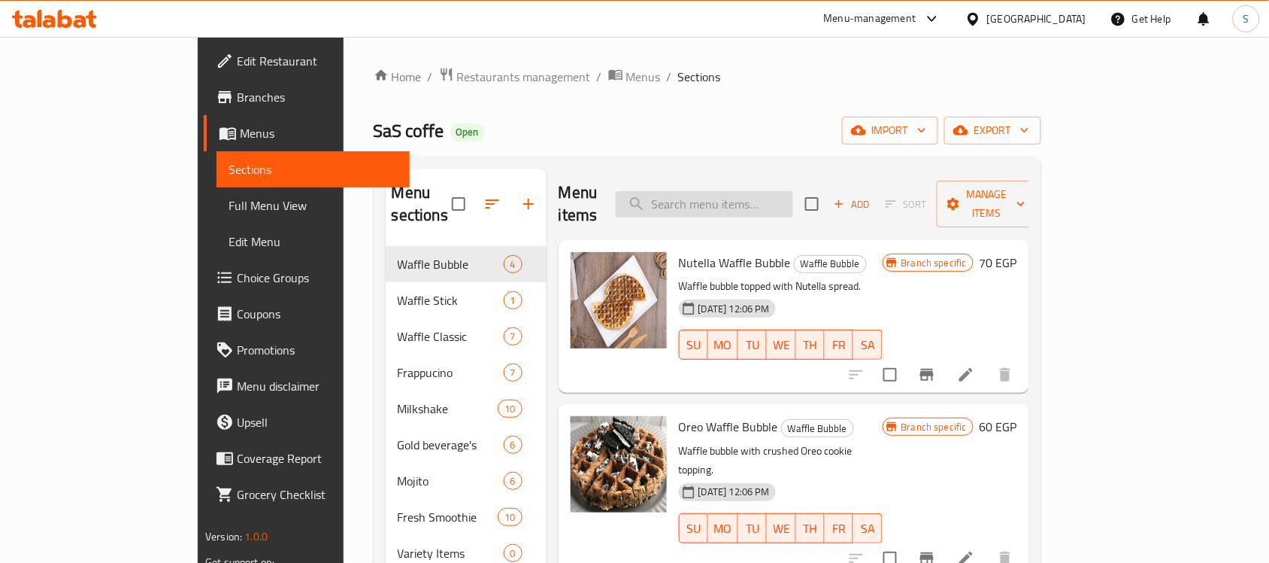
click at [738, 202] on input "search" at bounding box center [704, 204] width 177 height 26
paste input "Fresh Strawberry smoothie"
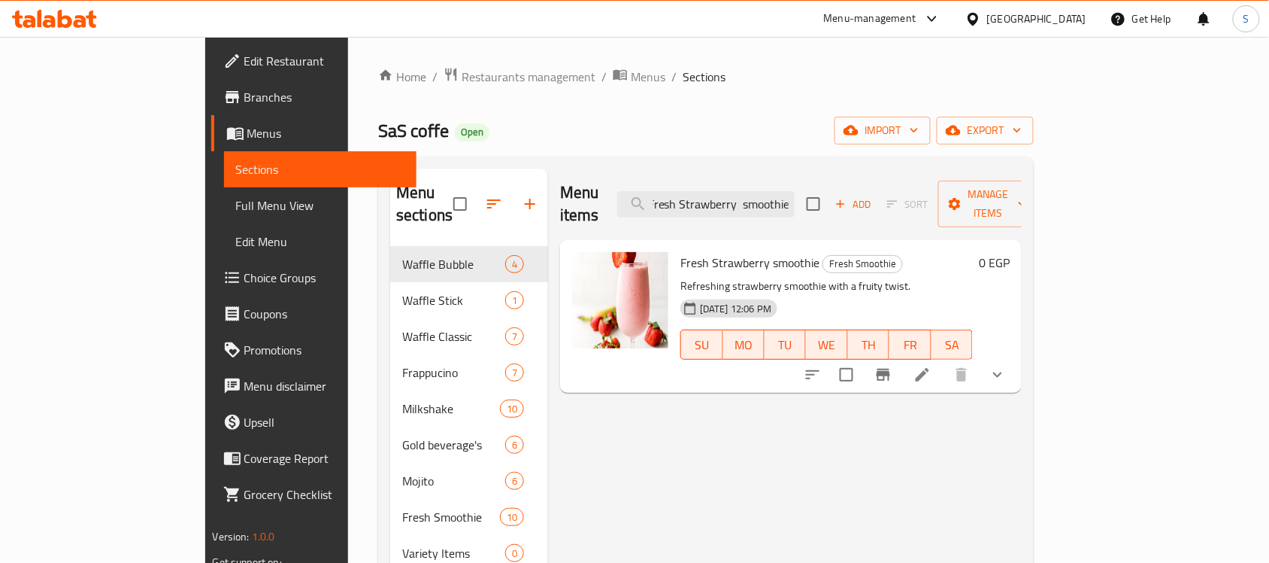
type input "Fresh Strawberry smoothie"
click at [932, 365] on icon at bounding box center [923, 374] width 18 height 18
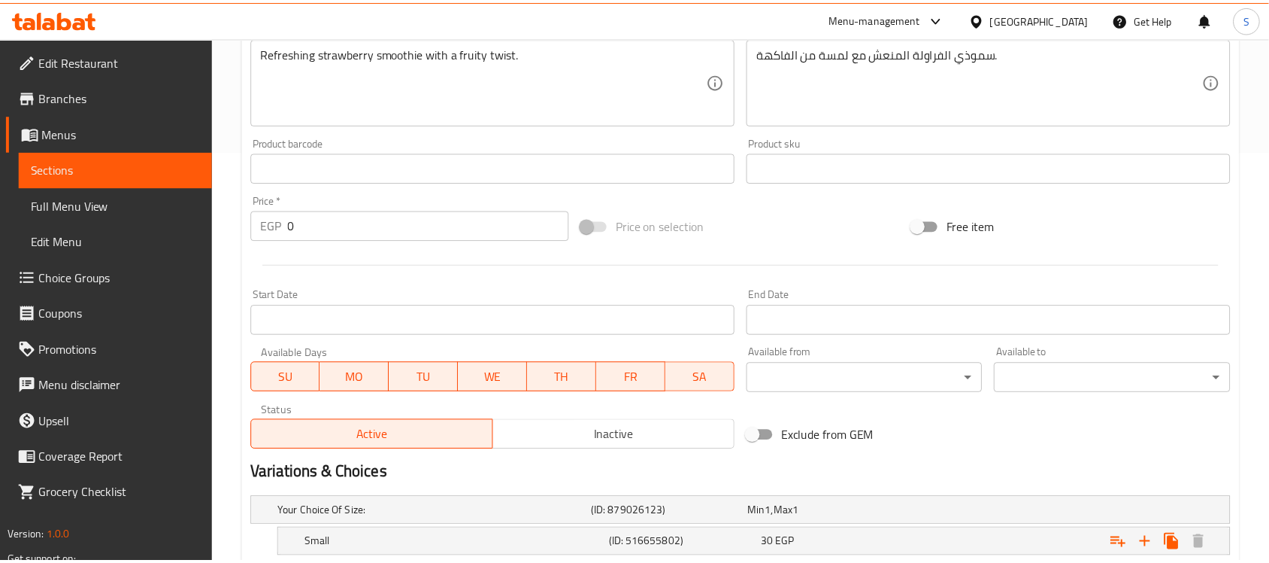
scroll to position [512, 0]
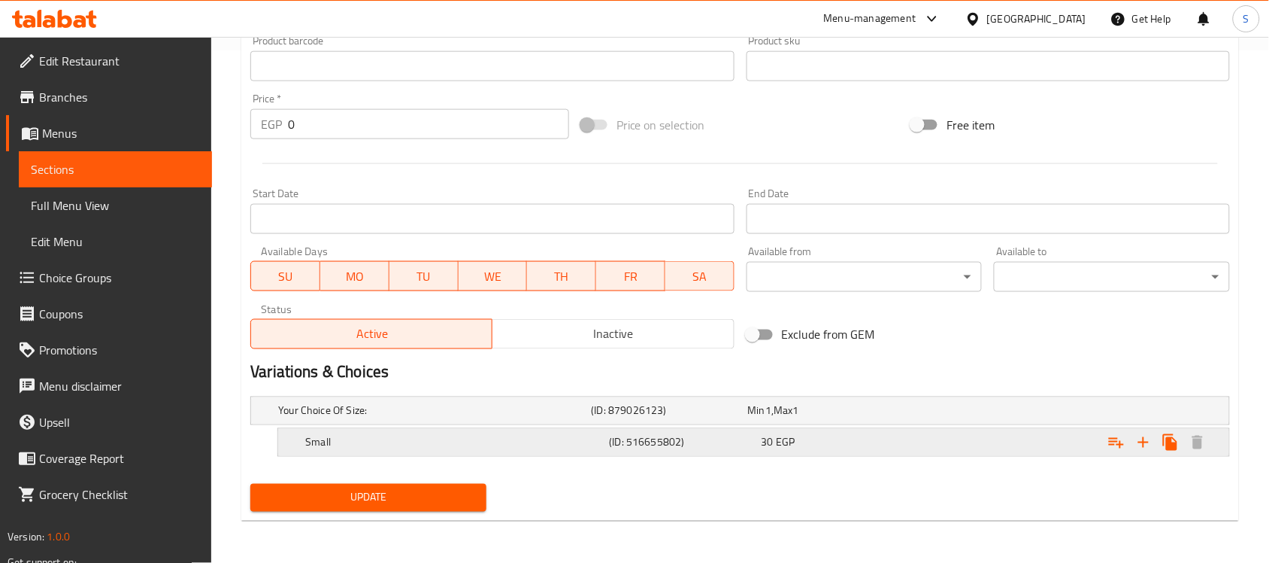
click at [651, 418] on h5 "(ID: 516655802)" at bounding box center [667, 410] width 150 height 15
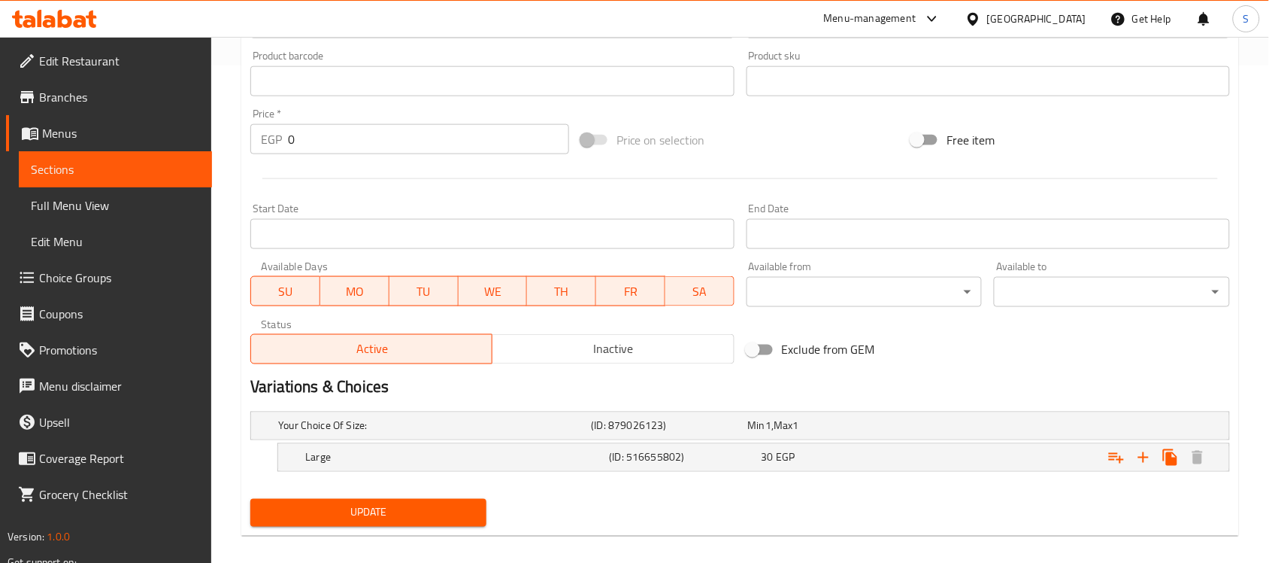
scroll to position [512, 0]
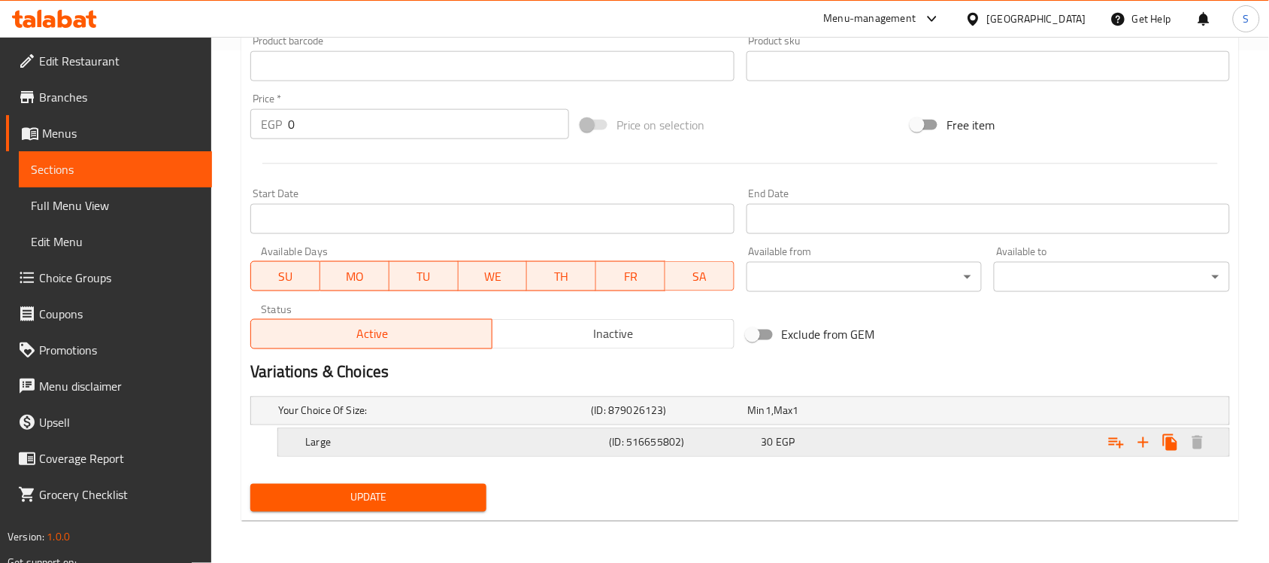
drag, startPoint x: 852, startPoint y: 437, endPoint x: 839, endPoint y: 457, distance: 24.0
click at [852, 418] on div "30 EGP" at bounding box center [823, 410] width 150 height 15
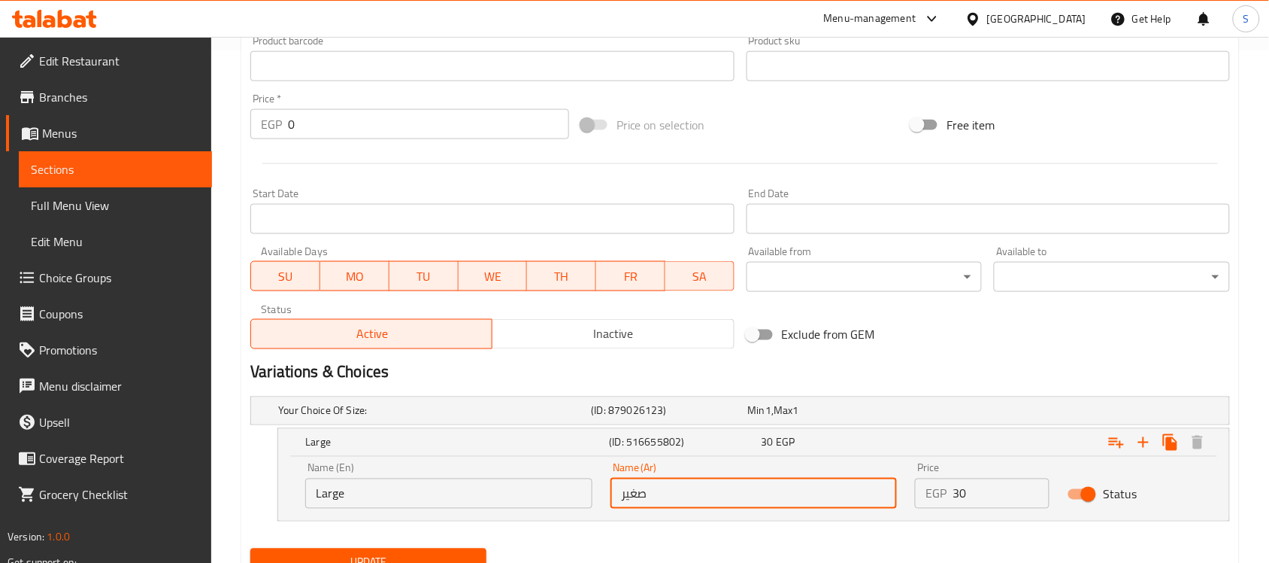
drag, startPoint x: 598, startPoint y: 489, endPoint x: 587, endPoint y: 489, distance: 11.3
click at [587, 489] on div "Name (En) Large Name (En) Name (Ar) صغير Name (Ar) Price EGP 30 Price Status" at bounding box center [753, 485] width 915 height 64
click at [964, 348] on div "Exclude from GEM" at bounding box center [906, 334] width 331 height 41
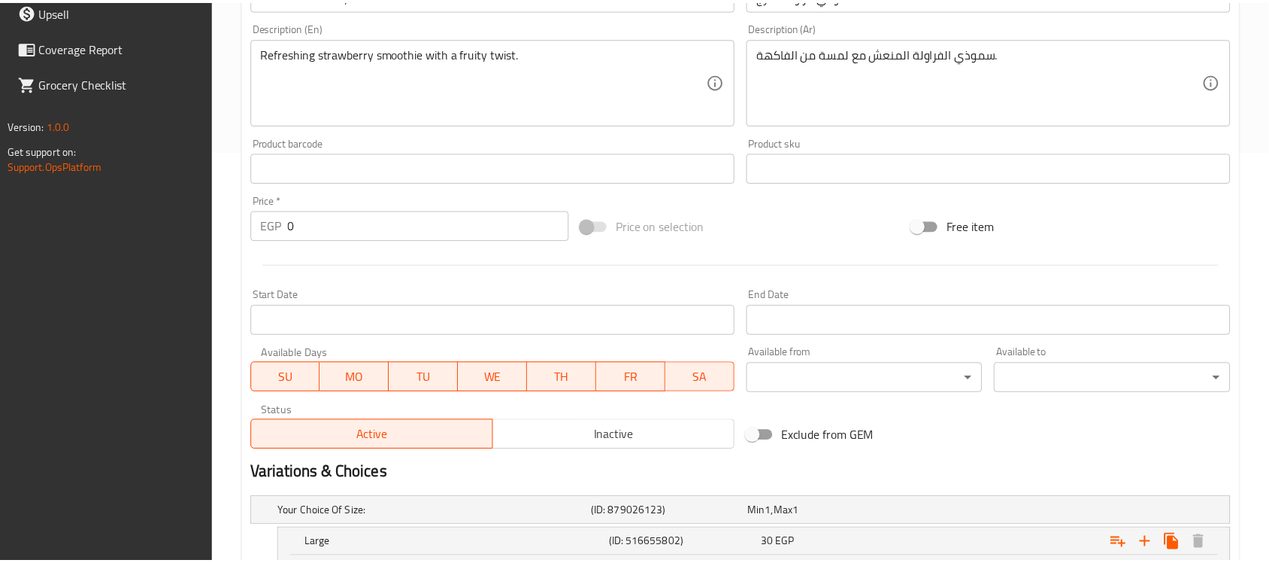
scroll to position [577, 0]
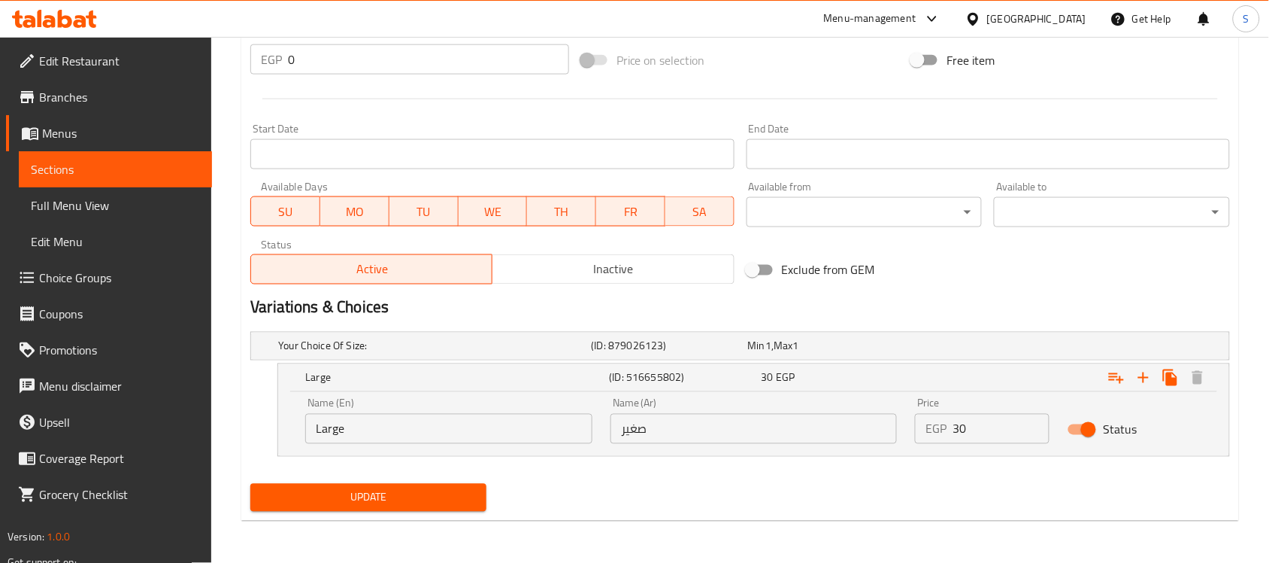
click at [674, 423] on input "صغير" at bounding box center [754, 429] width 287 height 30
type input "ك"
type input "كبير"
click at [325, 525] on div "Home / Restaurants management / Menus / Sections / item / update Fresh Smoothie…" at bounding box center [740, 11] width 998 height 1042
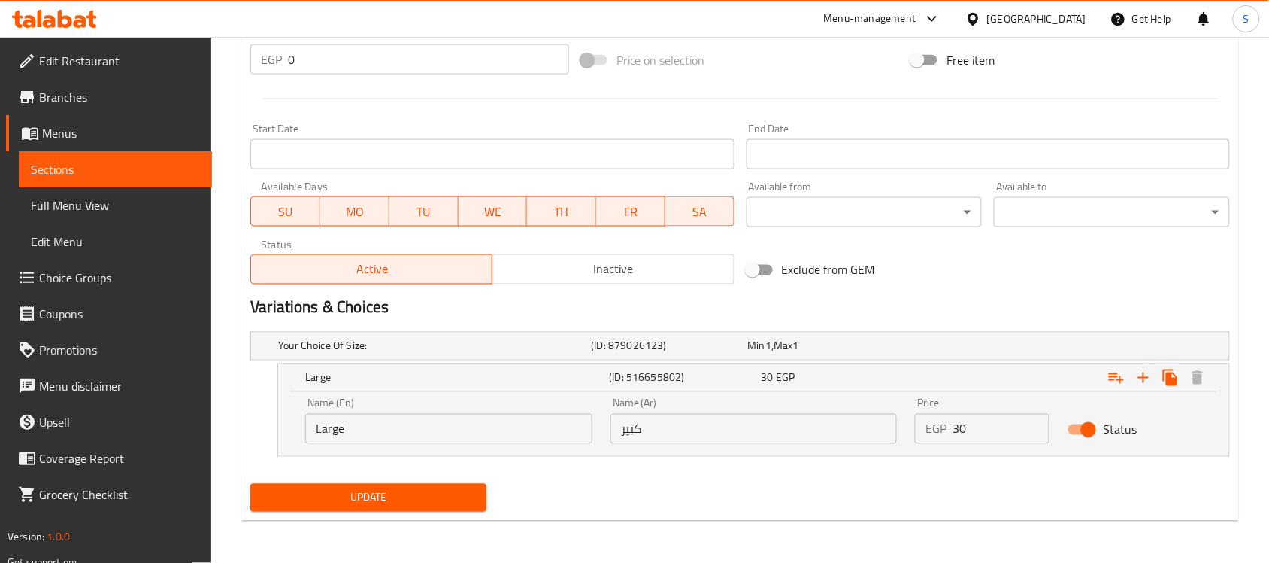
click at [341, 502] on span "Update" at bounding box center [368, 497] width 212 height 19
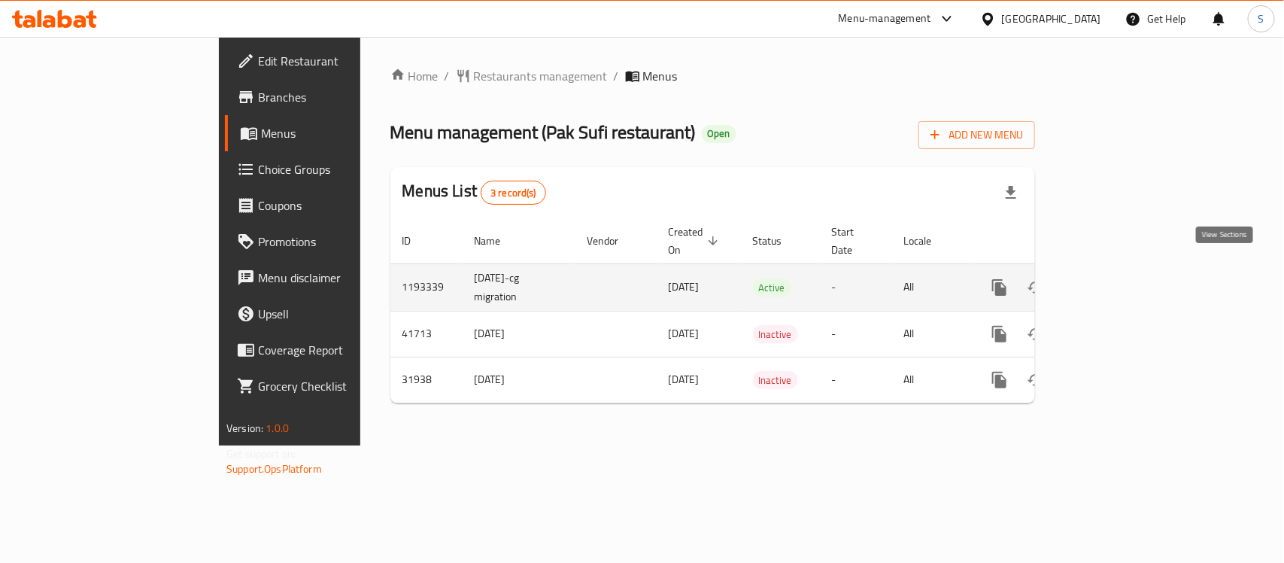
click at [1117, 278] on icon "enhanced table" at bounding box center [1108, 287] width 18 height 18
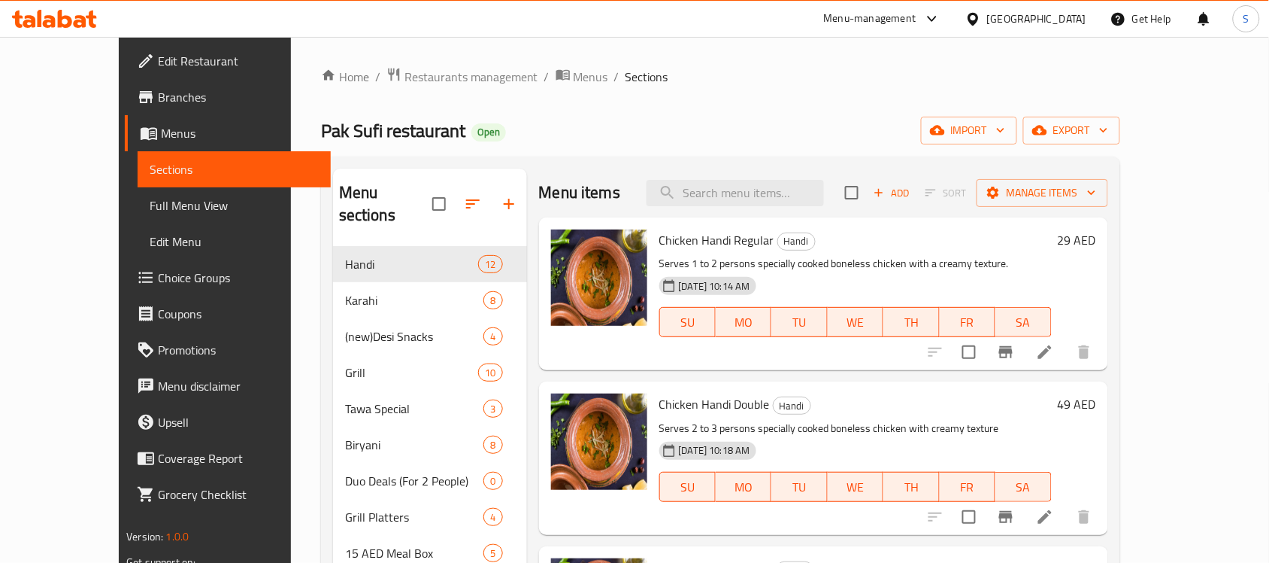
click at [760, 207] on div "Menu items Add Sort Manage items" at bounding box center [823, 192] width 569 height 49
click at [778, 197] on input "search" at bounding box center [735, 193] width 177 height 26
paste input "Chicken Tikka Combo Meal"
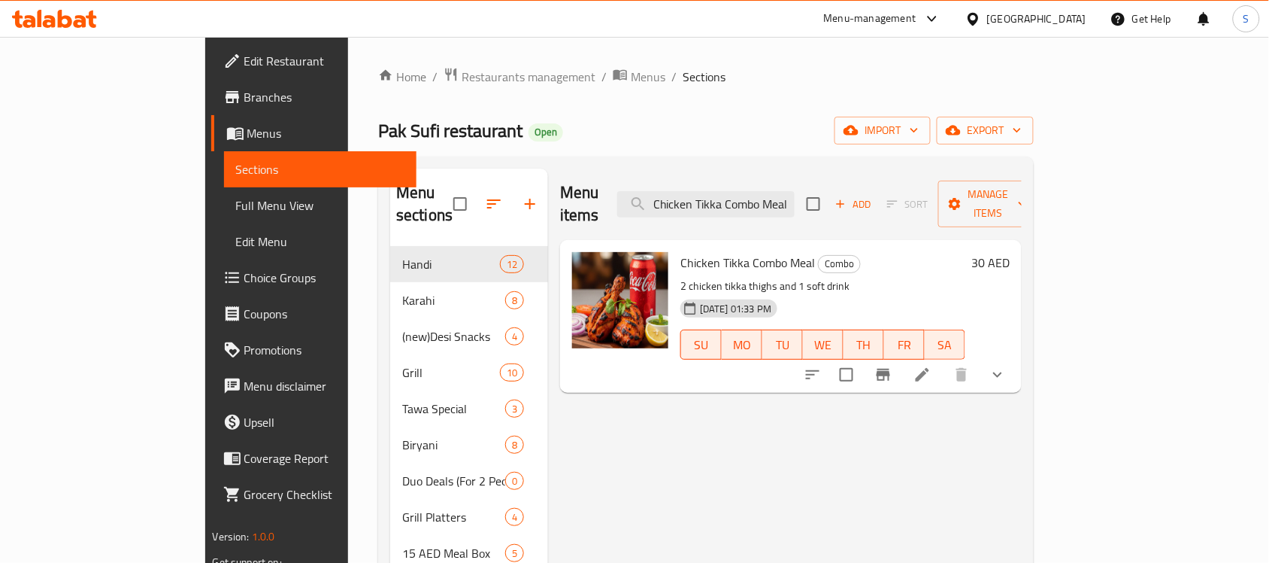
type input "Chicken Tikka Combo Meal"
click at [944, 361] on li at bounding box center [923, 374] width 42 height 27
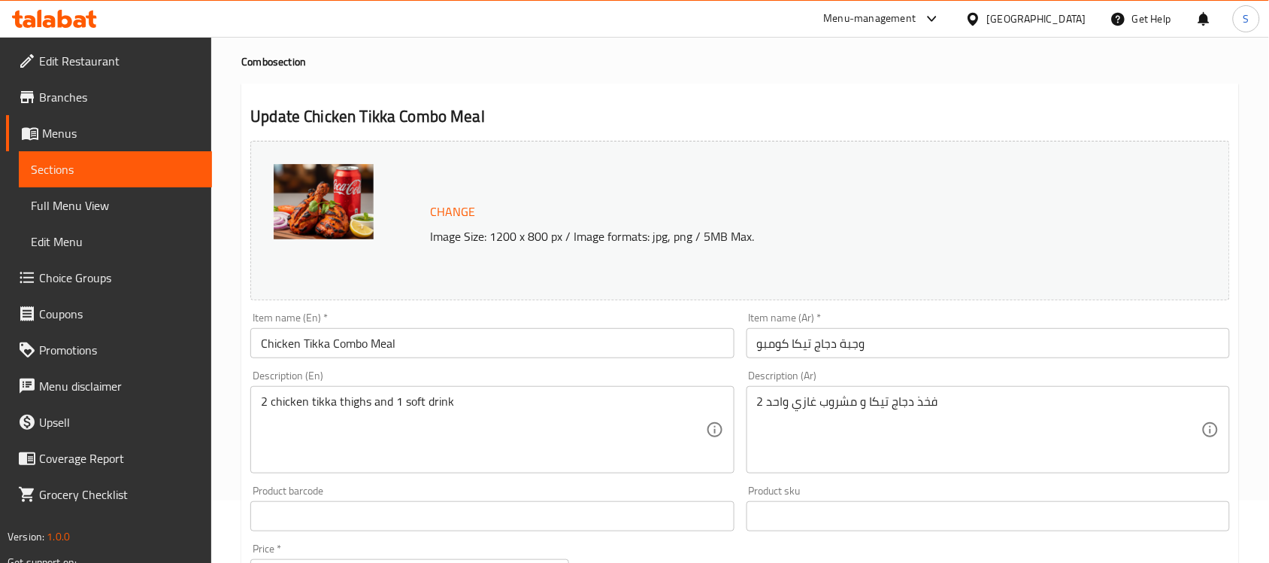
scroll to position [94, 0]
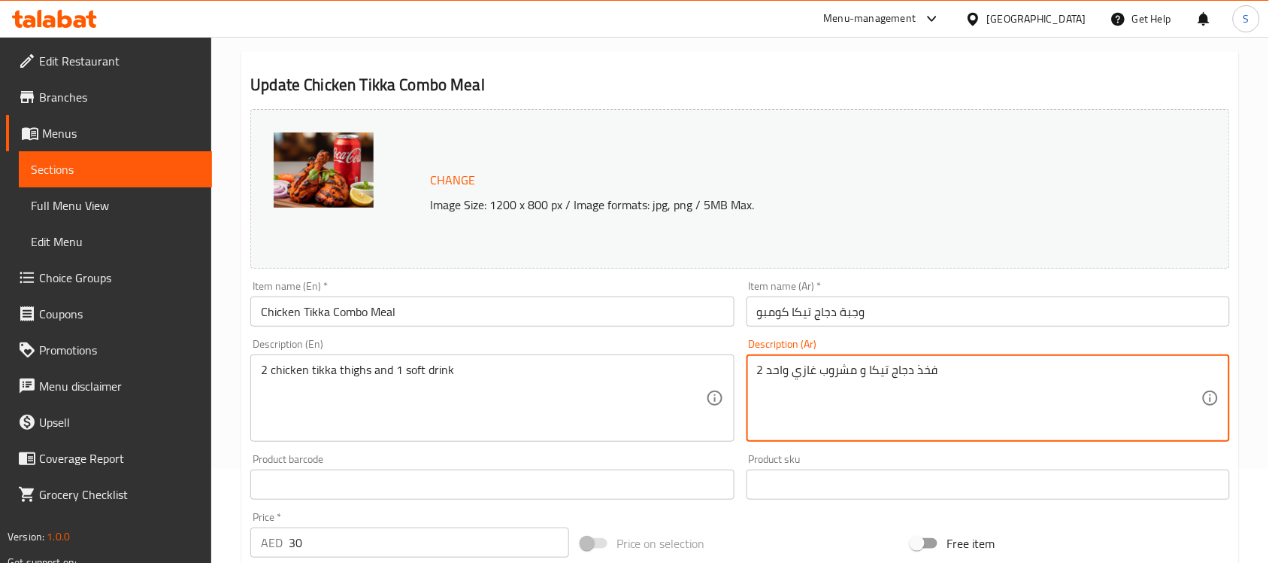
click at [788, 372] on textarea "2 فخذ دجاج تيكا و مشروب غازي واحد" at bounding box center [979, 397] width 444 height 71
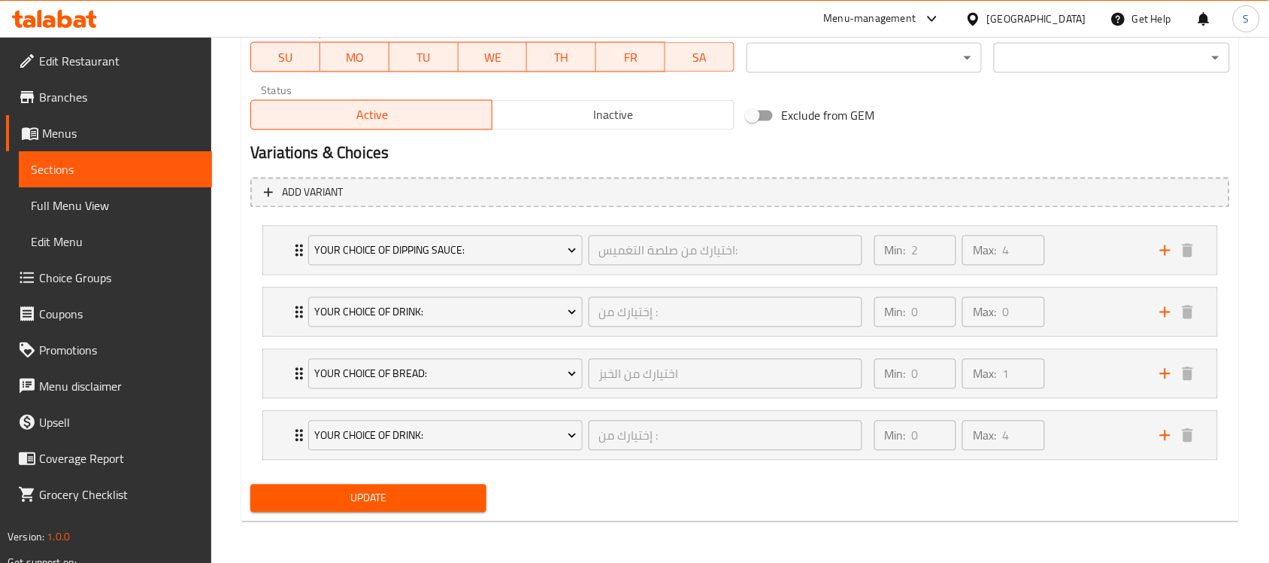
scroll to position [733, 0]
click at [1075, 448] on div "Min: 0 ​ Max: 4 ​" at bounding box center [1009, 435] width 286 height 48
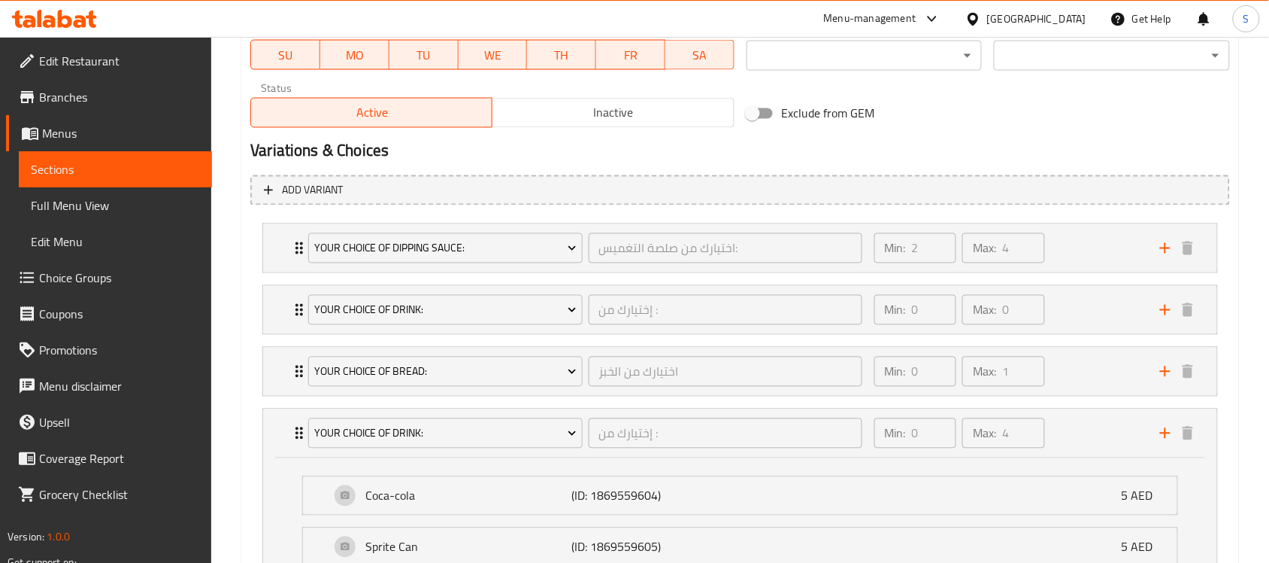
click at [104, 277] on span "Choice Groups" at bounding box center [119, 277] width 161 height 18
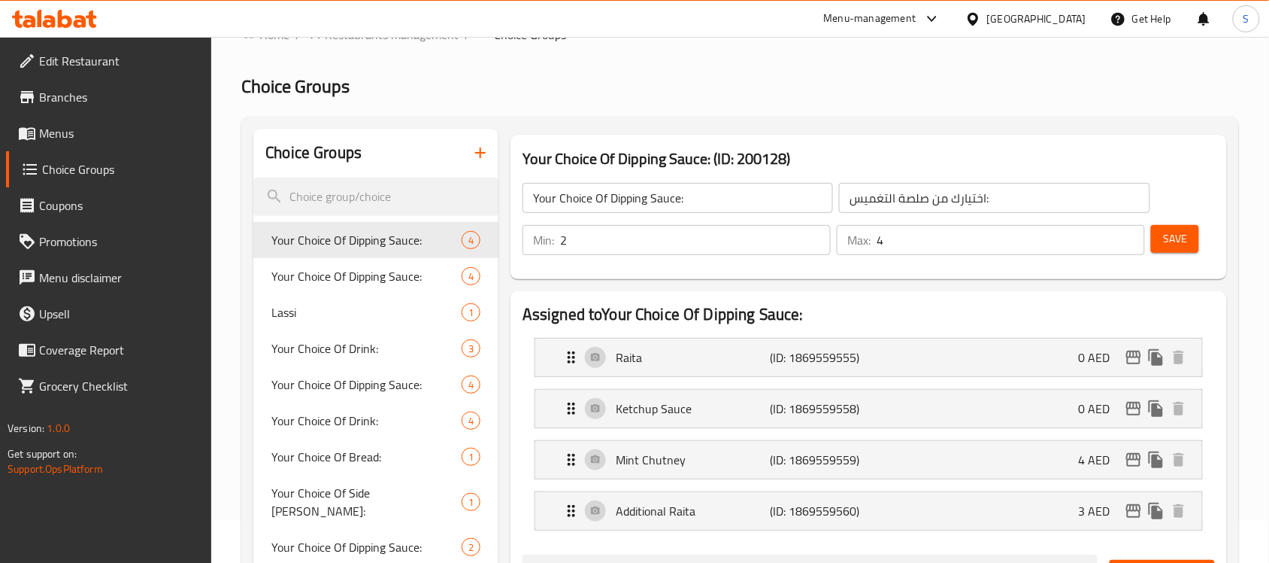
scroll to position [25, 0]
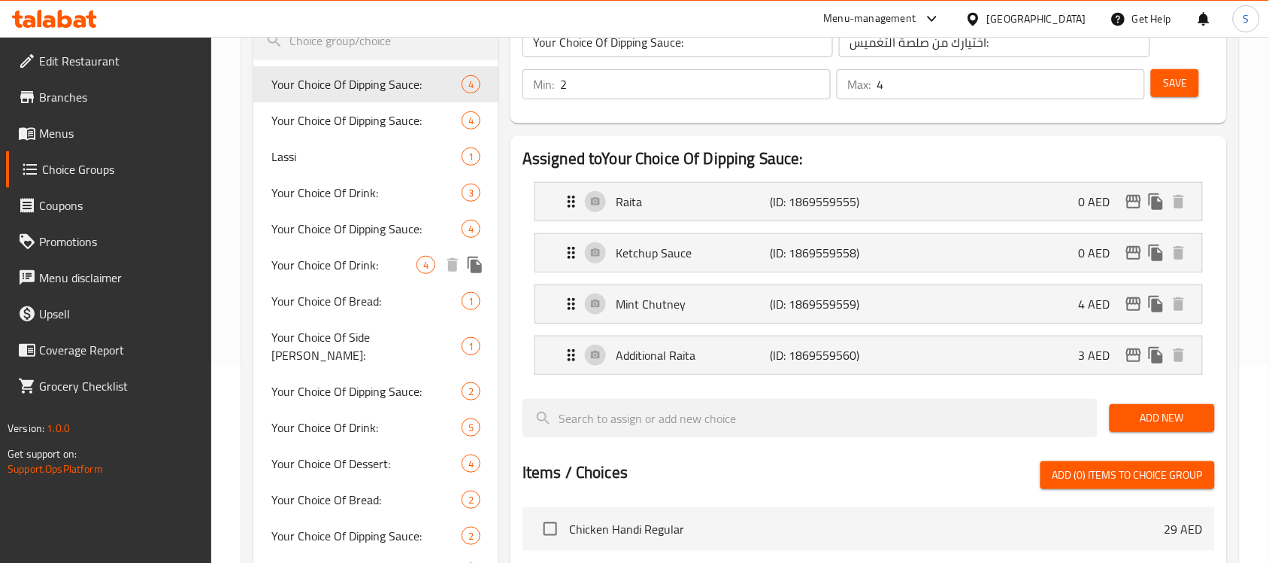
scroll to position [213, 0]
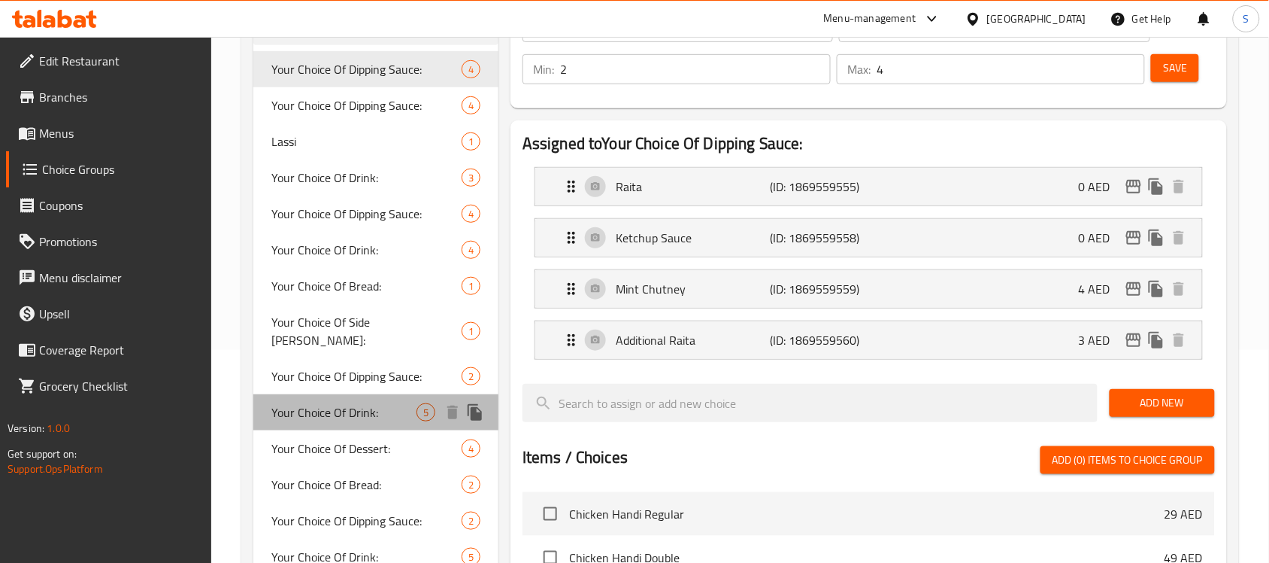
click at [332, 403] on span "Your Choice Of Drink:" at bounding box center [343, 412] width 145 height 18
type input "Your Choice Of Drink:"
type input "إختيارك من :"
type input "0"
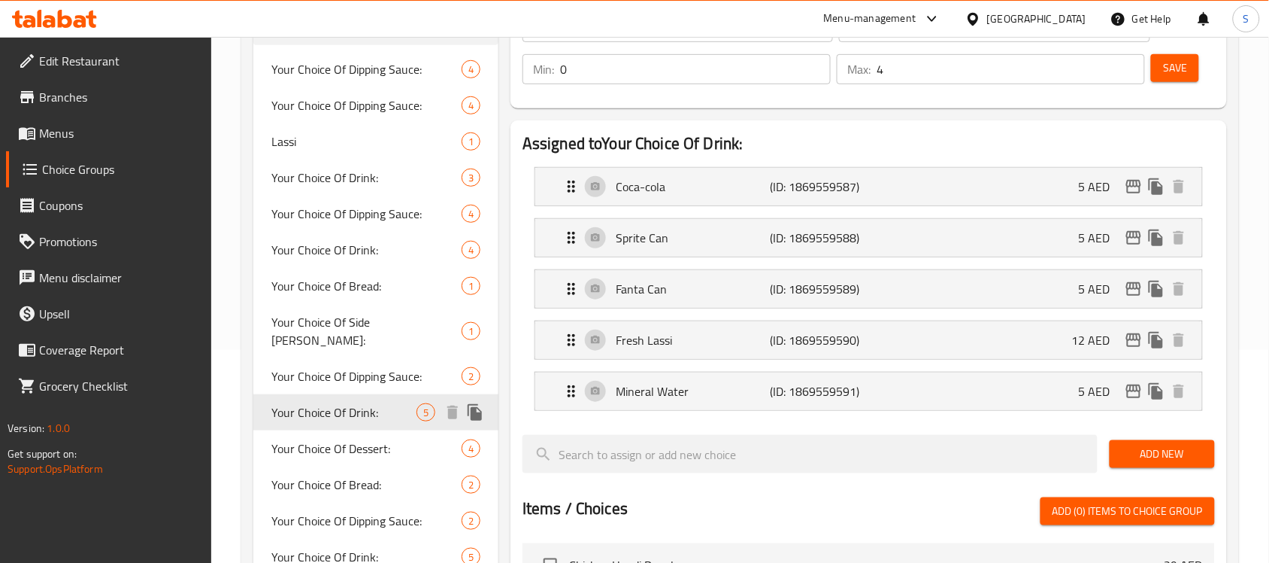
click at [356, 403] on span "Your Choice Of Drink:" at bounding box center [343, 412] width 145 height 18
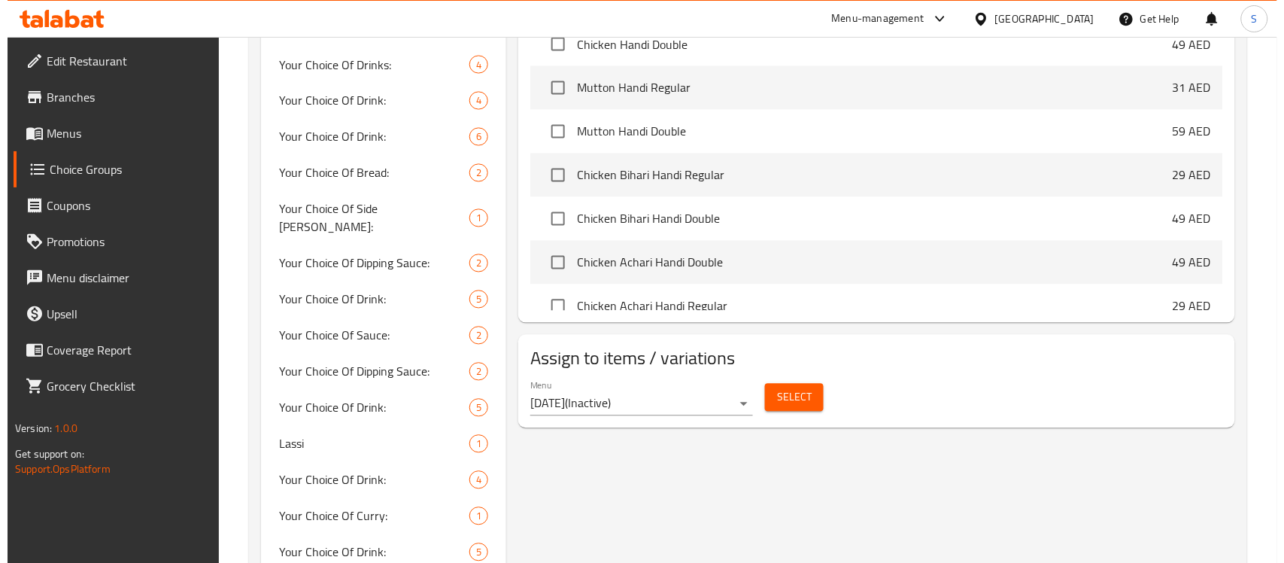
scroll to position [794, 0]
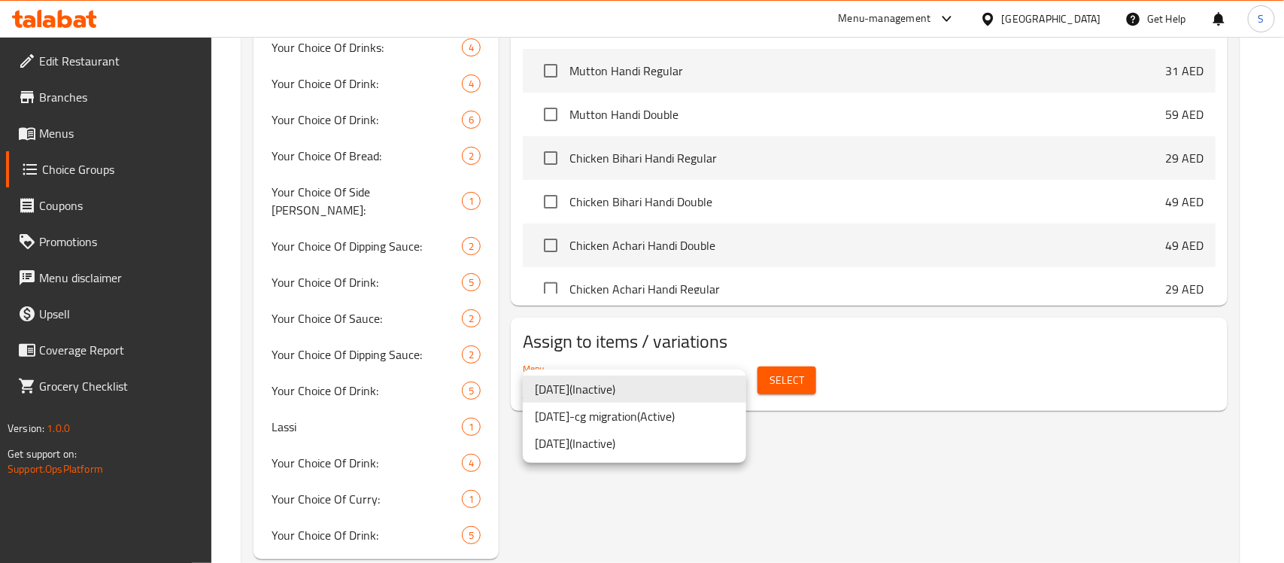
click at [630, 422] on li "26/08/2019-cg migration ( Active )" at bounding box center [634, 415] width 223 height 27
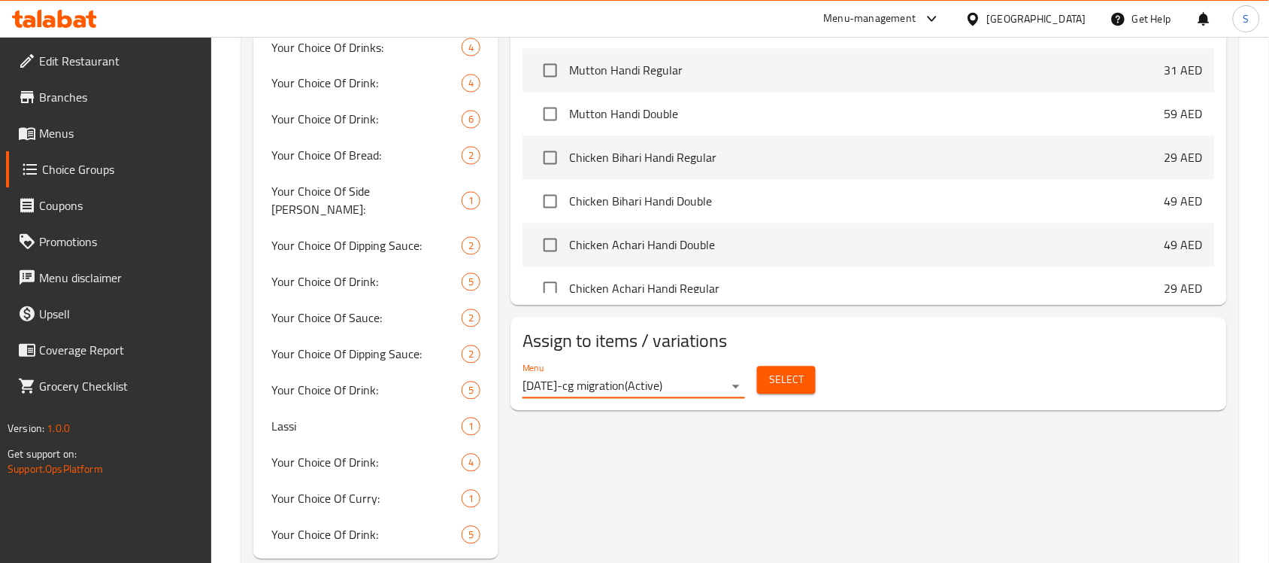
click at [794, 378] on span "Select" at bounding box center [786, 380] width 35 height 19
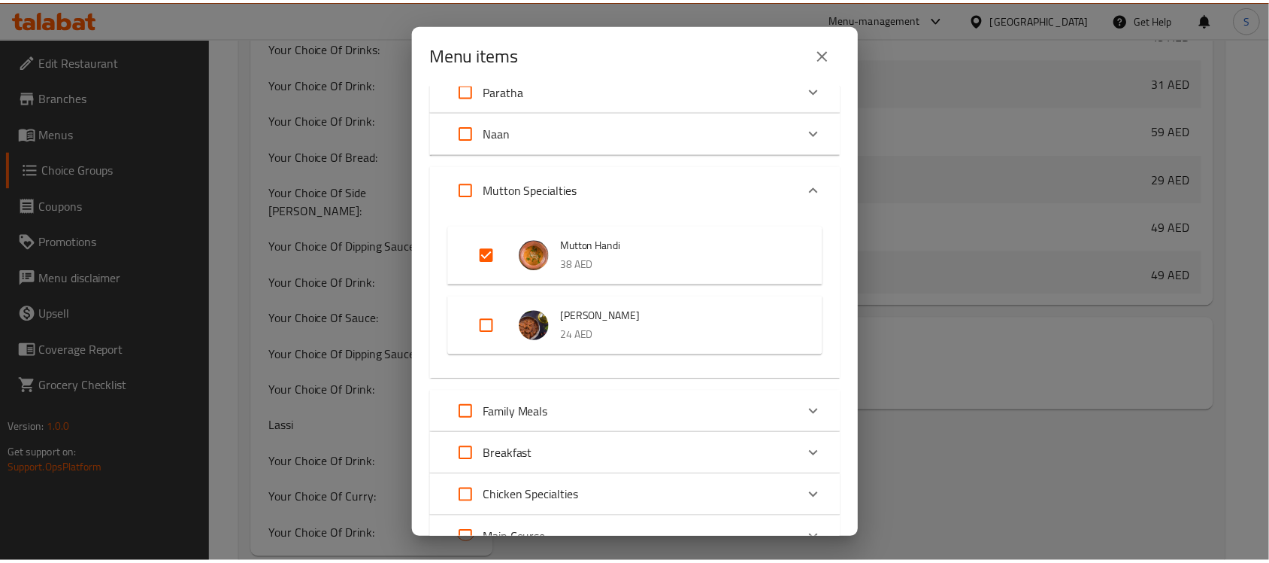
scroll to position [801, 0]
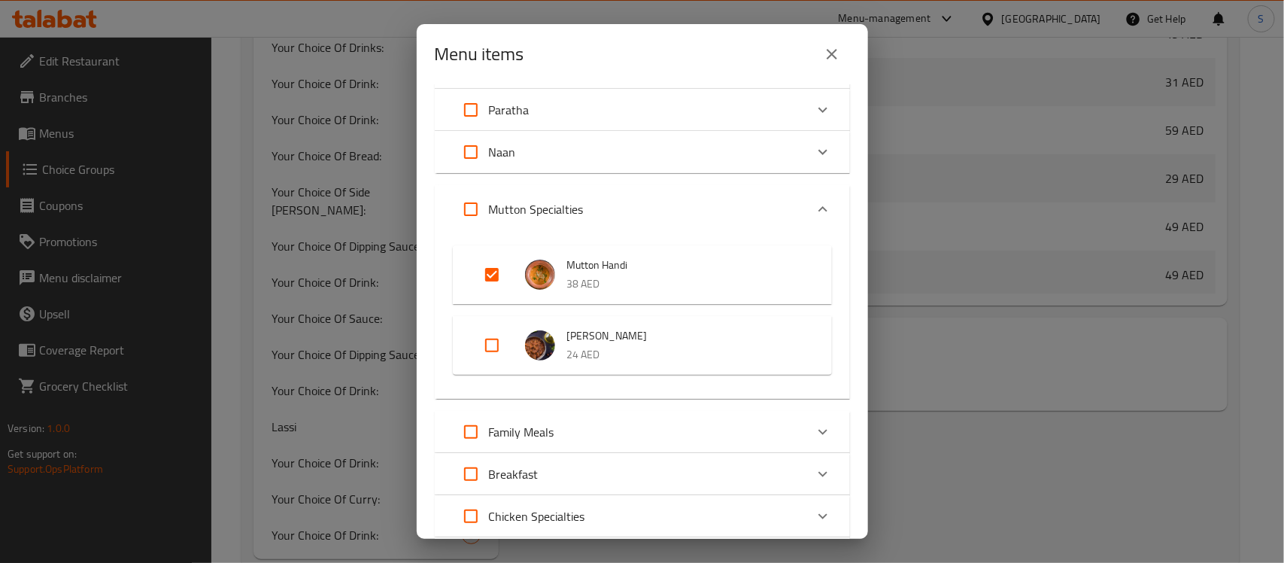
drag, startPoint x: 637, startPoint y: 265, endPoint x: 564, endPoint y: 262, distance: 73.0
click at [564, 262] on li "Mutton Handi 38 AED" at bounding box center [642, 274] width 343 height 53
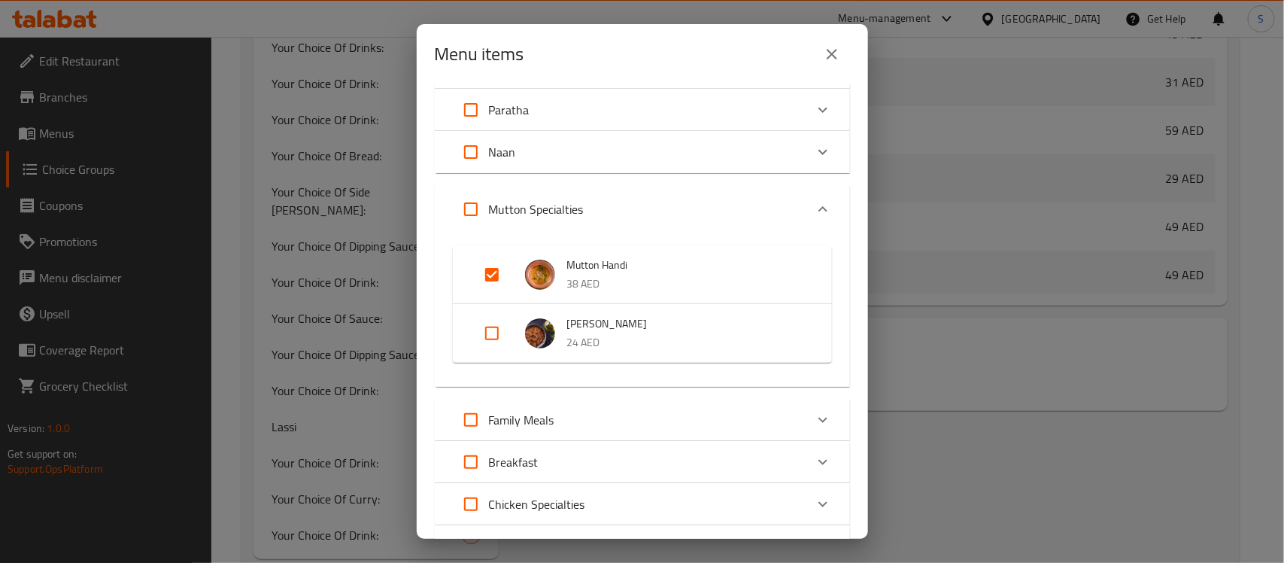
click at [590, 262] on span "Mutton Handi" at bounding box center [684, 265] width 235 height 19
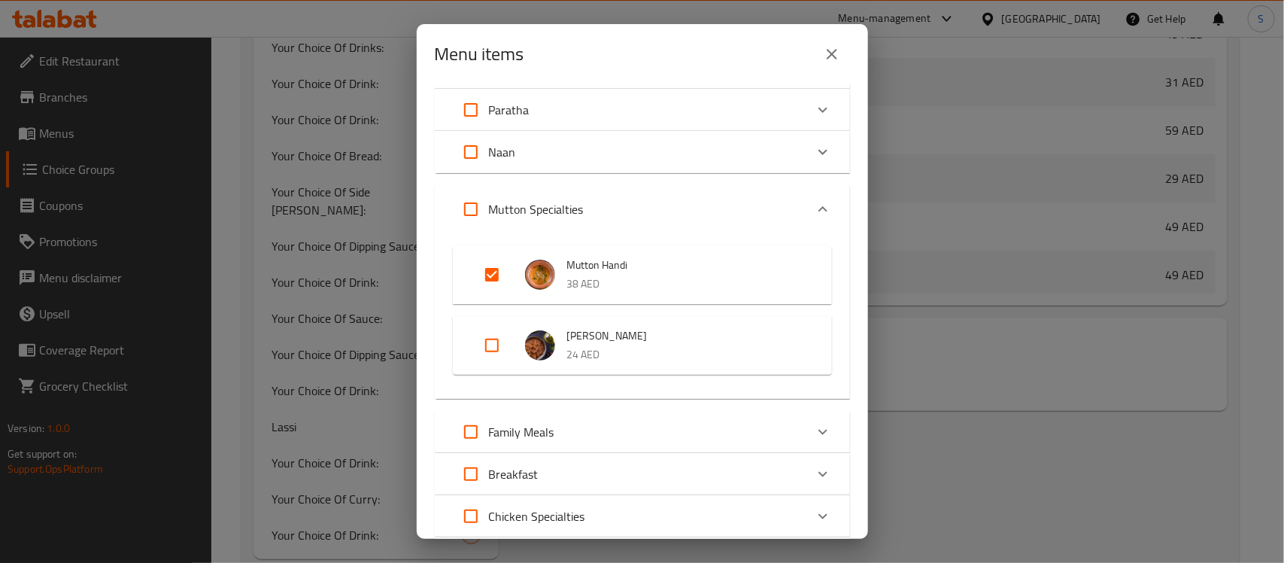
drag, startPoint x: 563, startPoint y: 260, endPoint x: 648, endPoint y: 264, distance: 85.8
click at [648, 264] on li "Mutton Handi 38 AED" at bounding box center [642, 274] width 343 height 53
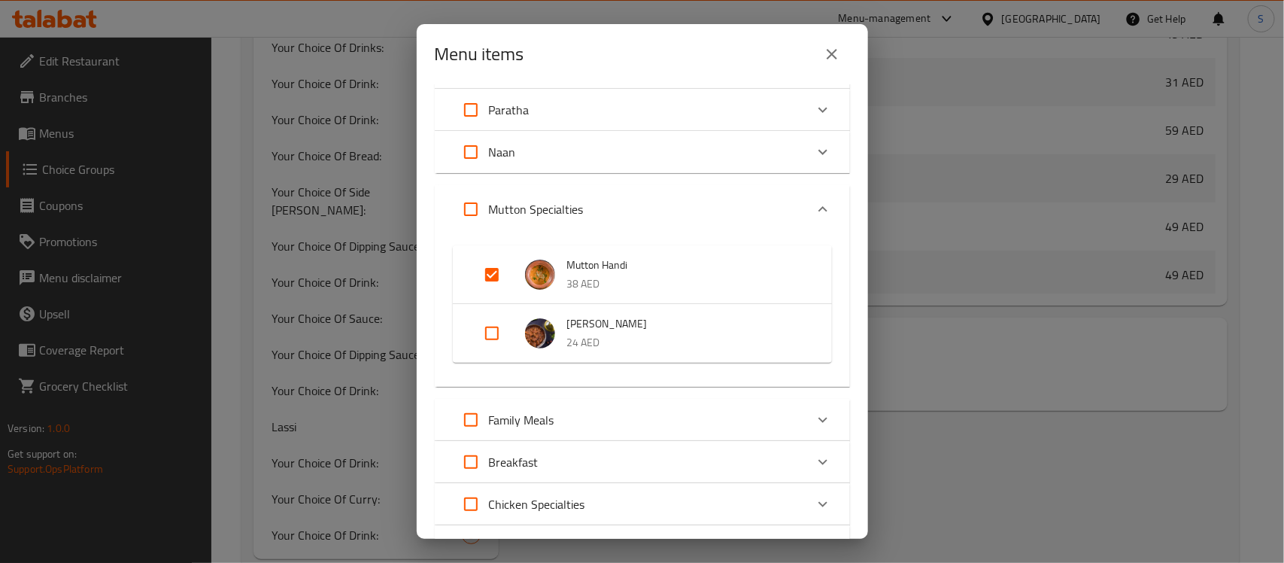
click at [998, 399] on div "Menu items 1 / 186 items selected ​ Handi Chicken Handi Regular 29 AED Chicken …" at bounding box center [642, 281] width 1284 height 563
click at [863, 35] on div "Menu items" at bounding box center [642, 54] width 451 height 60
click at [844, 50] on button "close" at bounding box center [832, 54] width 36 height 36
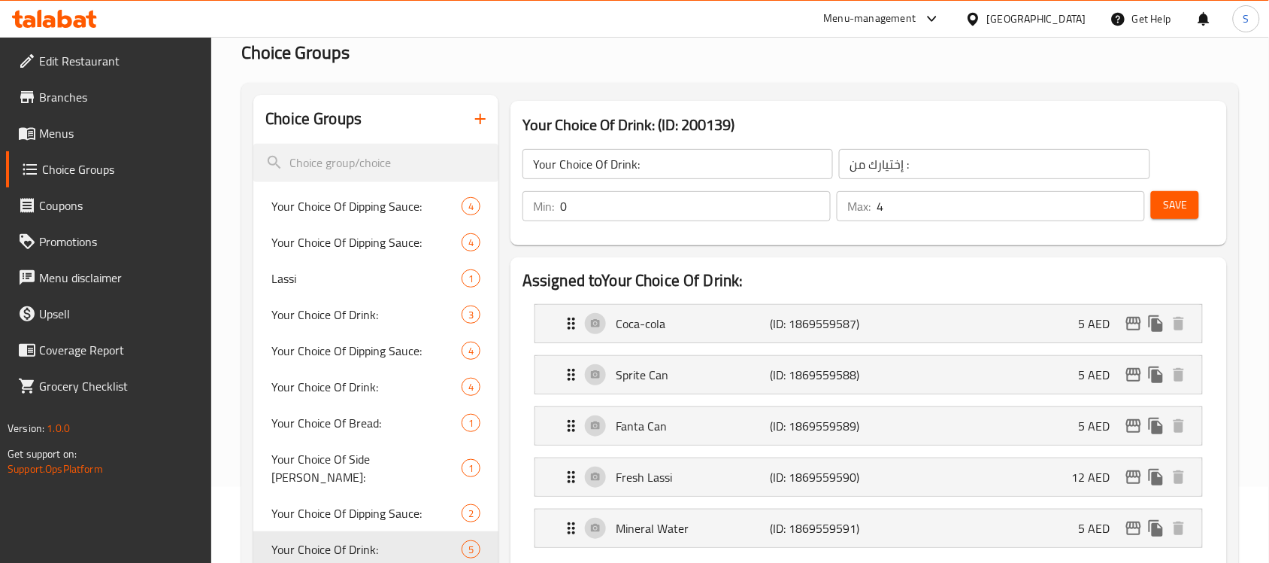
scroll to position [42, 0]
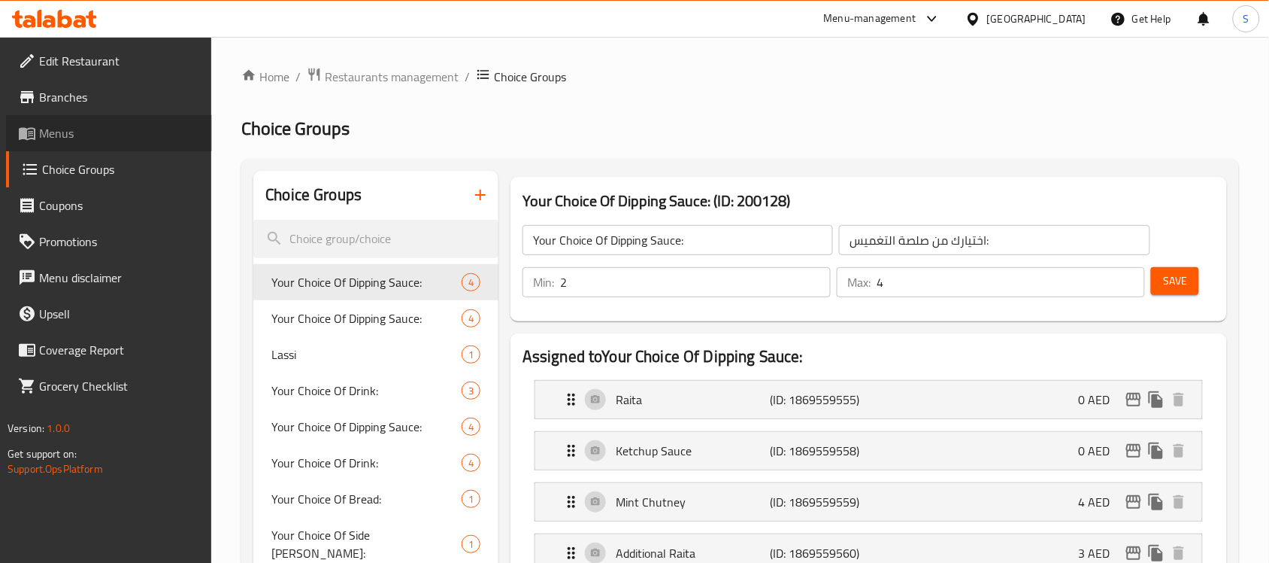
click at [55, 132] on span "Menus" at bounding box center [119, 133] width 161 height 18
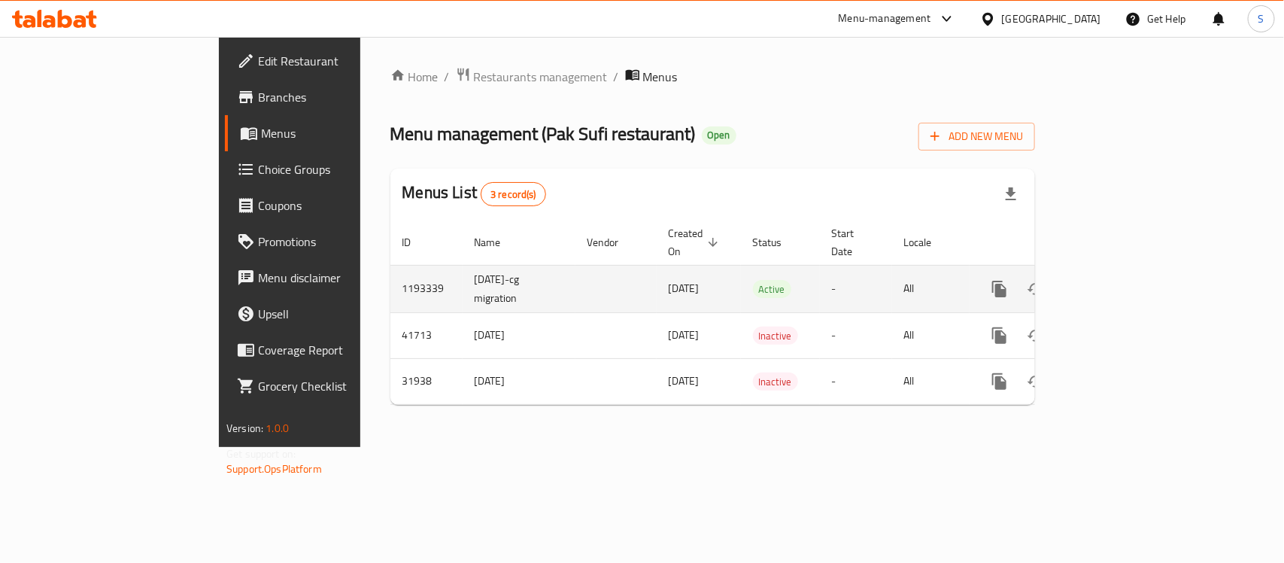
click at [1115, 282] on icon "enhanced table" at bounding box center [1108, 289] width 14 height 14
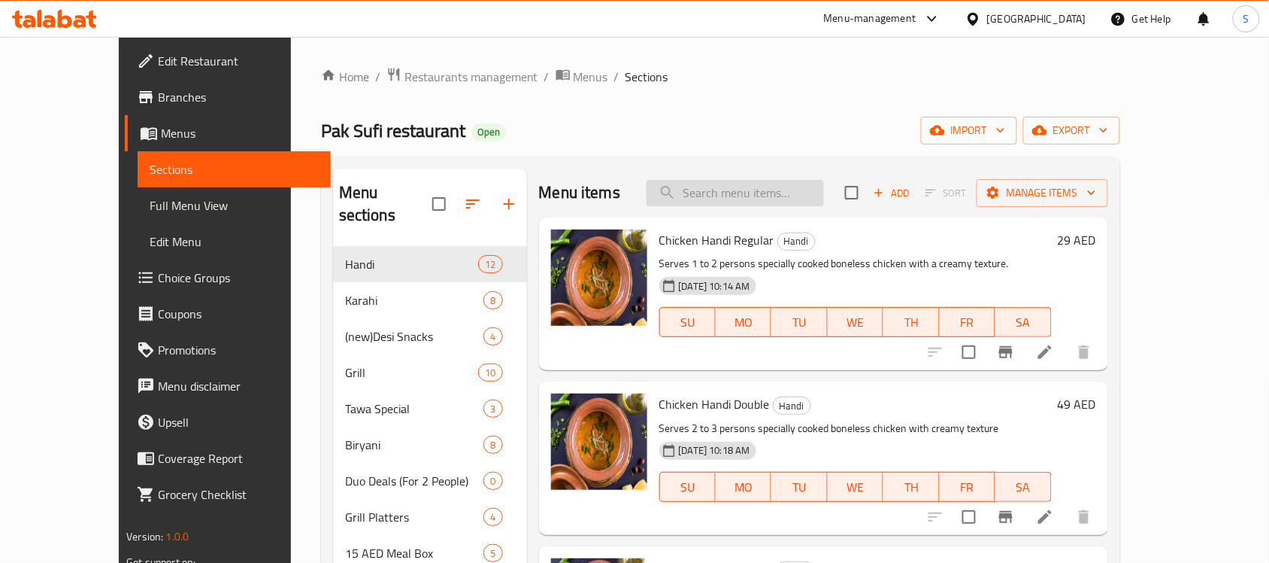
click at [781, 196] on input "search" at bounding box center [735, 193] width 177 height 26
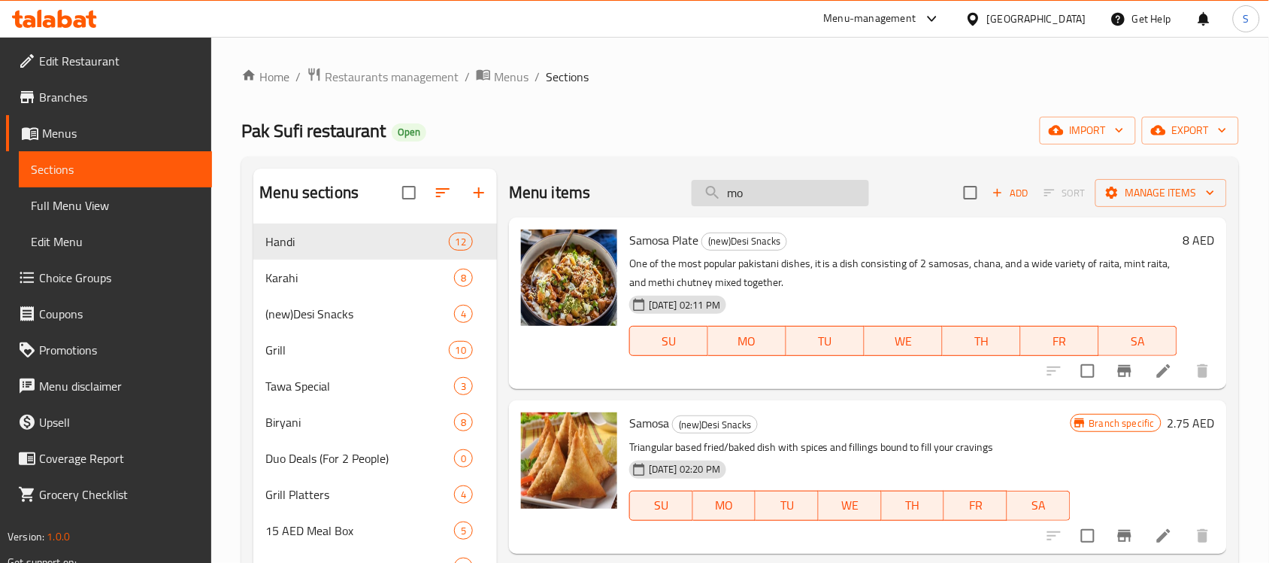
click at [764, 186] on input "mo" at bounding box center [780, 193] width 177 height 26
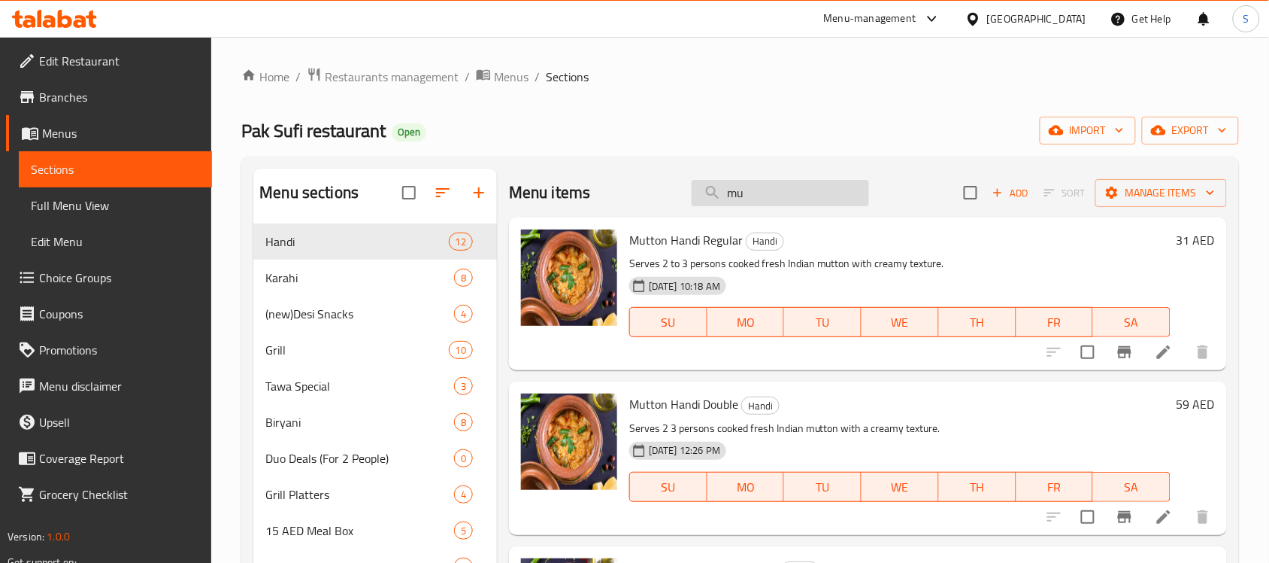
click at [768, 200] on input "mu" at bounding box center [780, 193] width 177 height 26
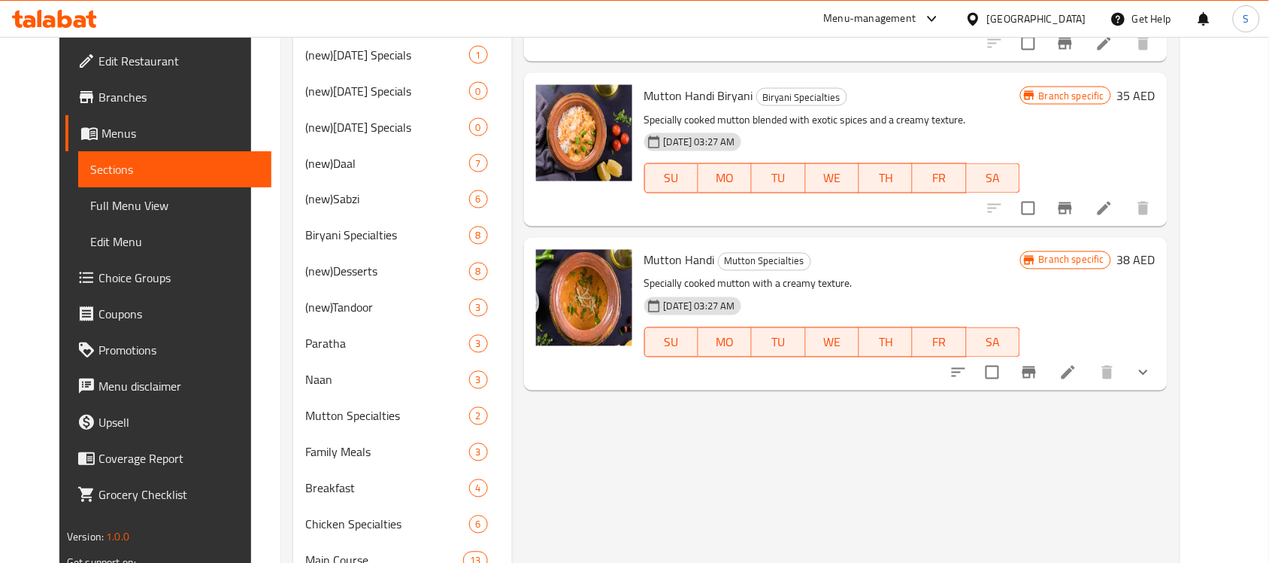
scroll to position [658, 0]
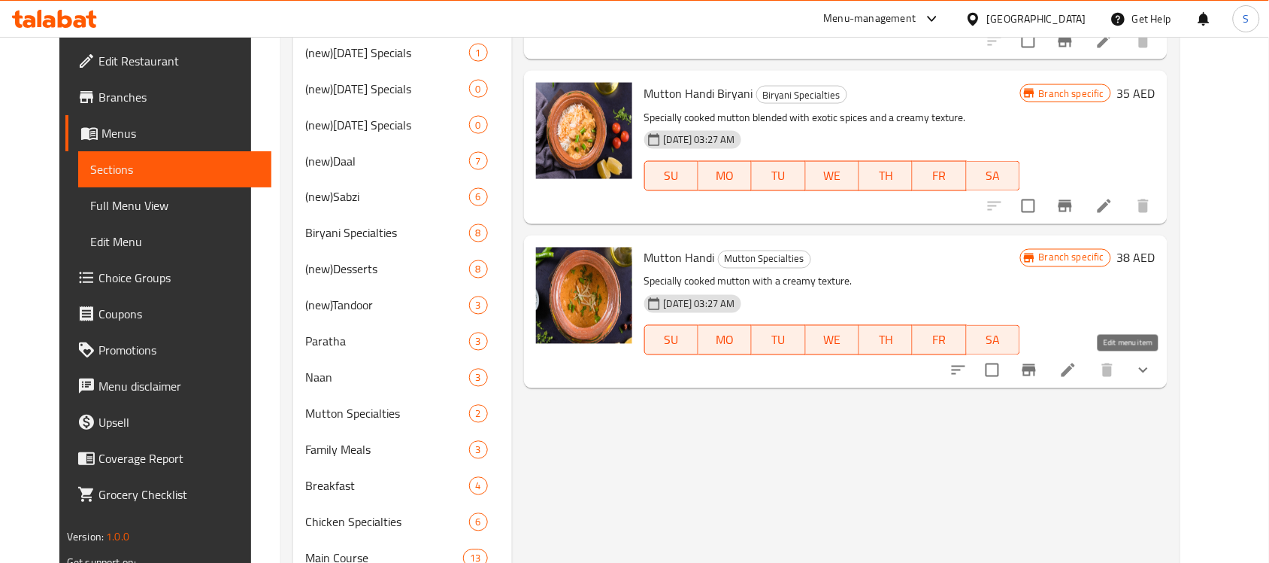
type input "mutton handi"
click at [1078, 377] on icon at bounding box center [1069, 370] width 18 height 18
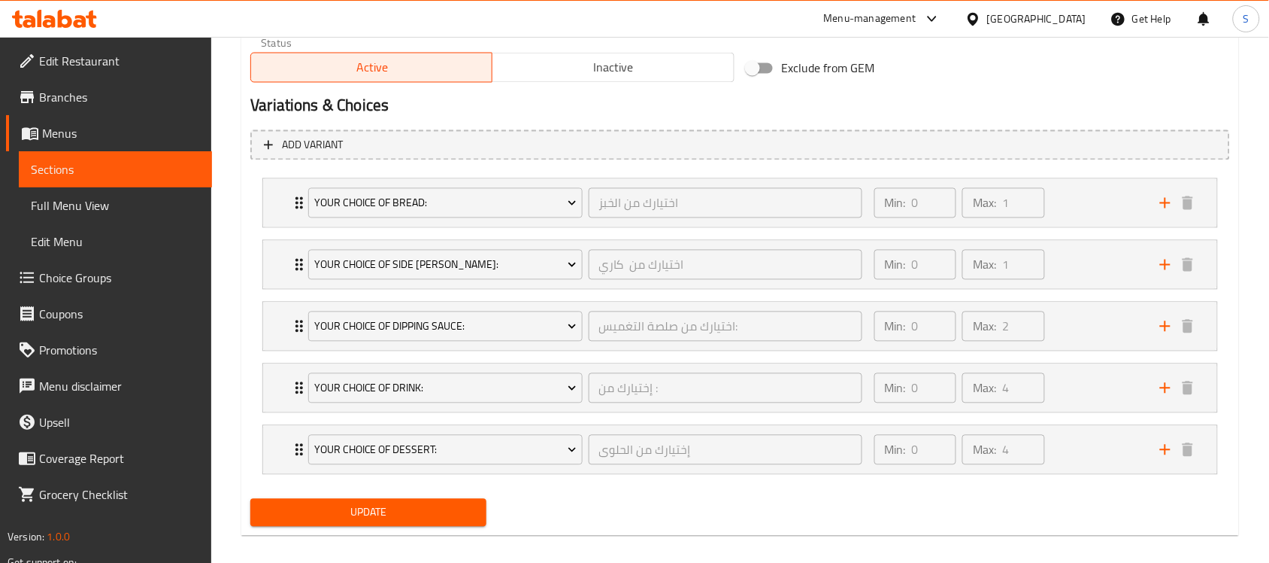
scroll to position [795, 0]
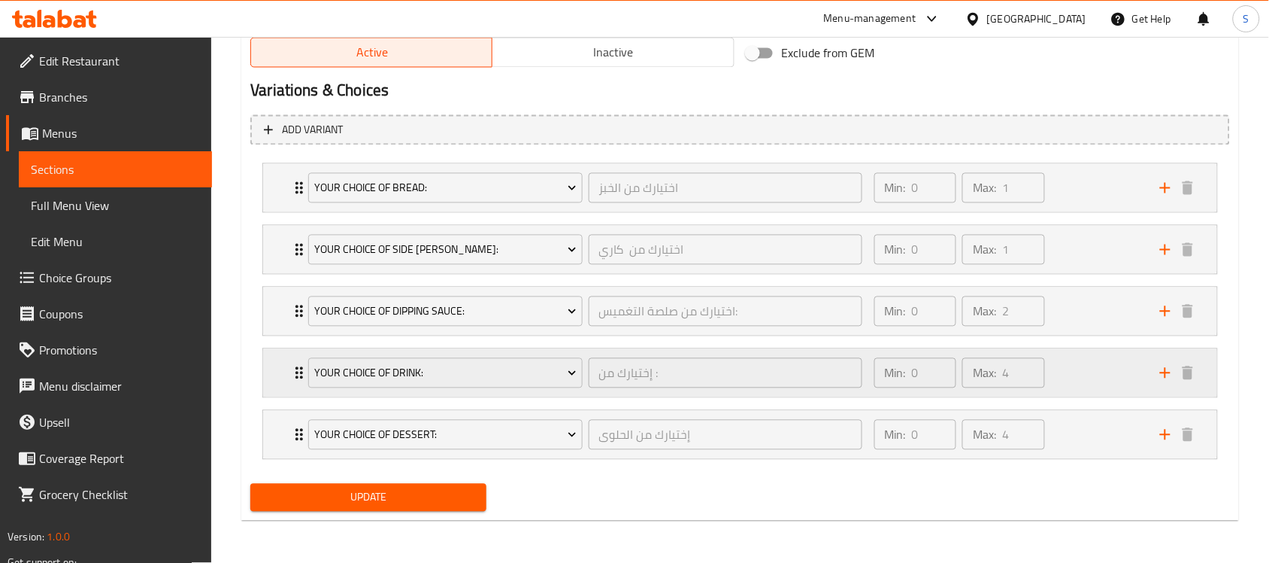
click at [1076, 378] on div "Min: 0 ​ Max: 4 ​" at bounding box center [1009, 373] width 286 height 48
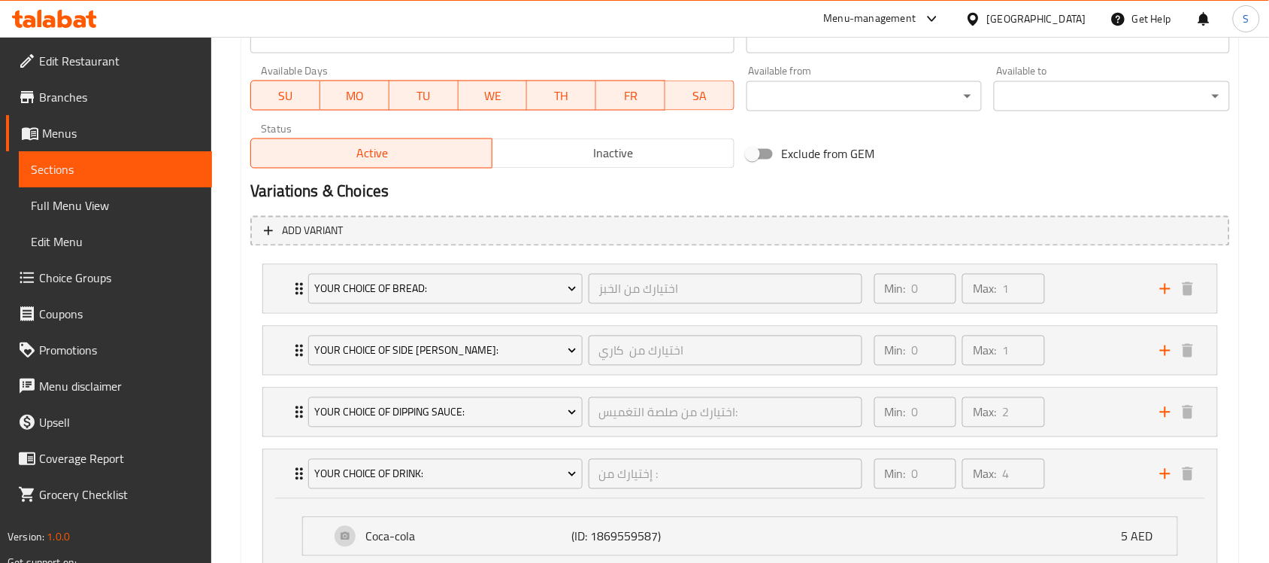
scroll to position [425, 0]
